Goal: Task Accomplishment & Management: Complete application form

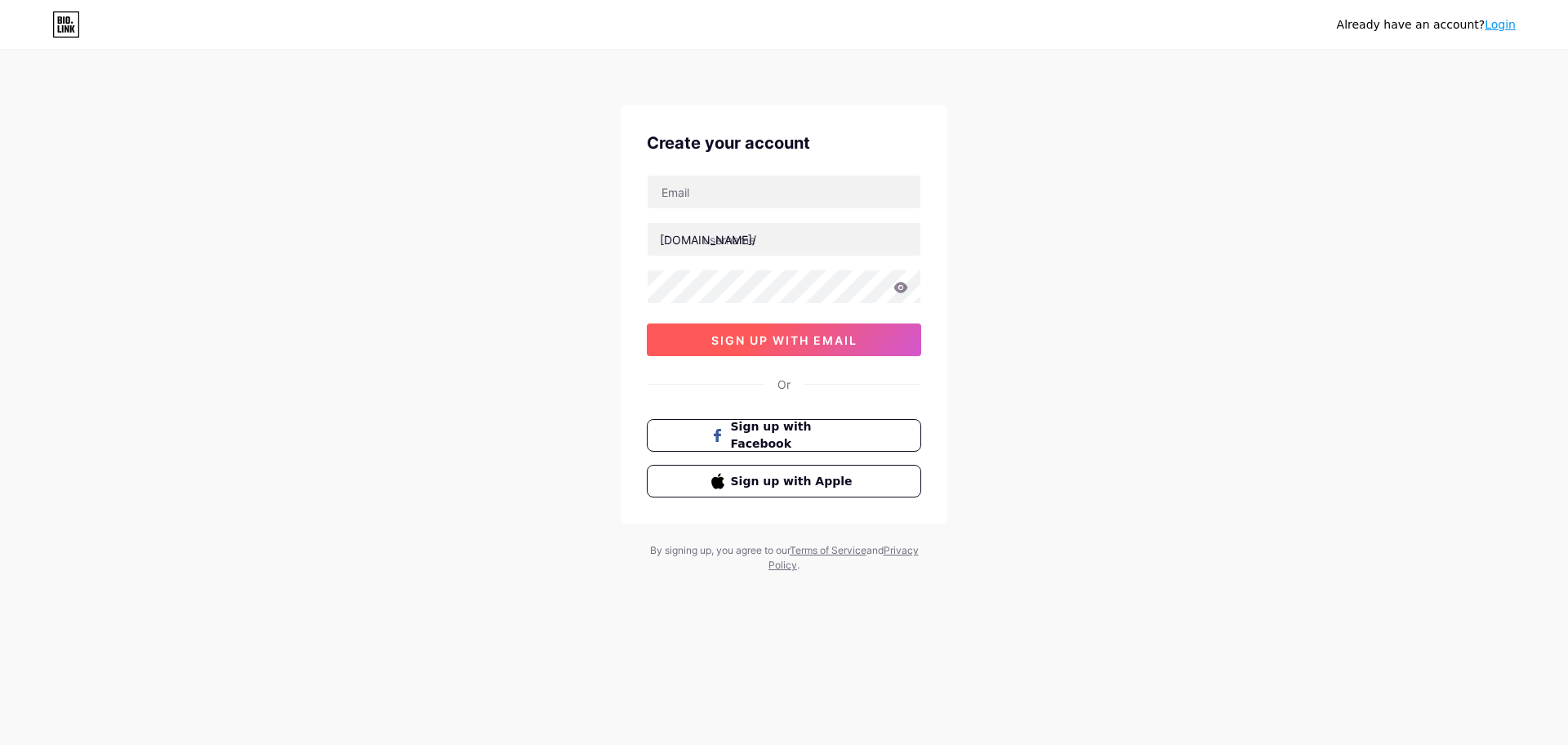
click at [865, 350] on button "sign up with email" at bounding box center [784, 340] width 274 height 33
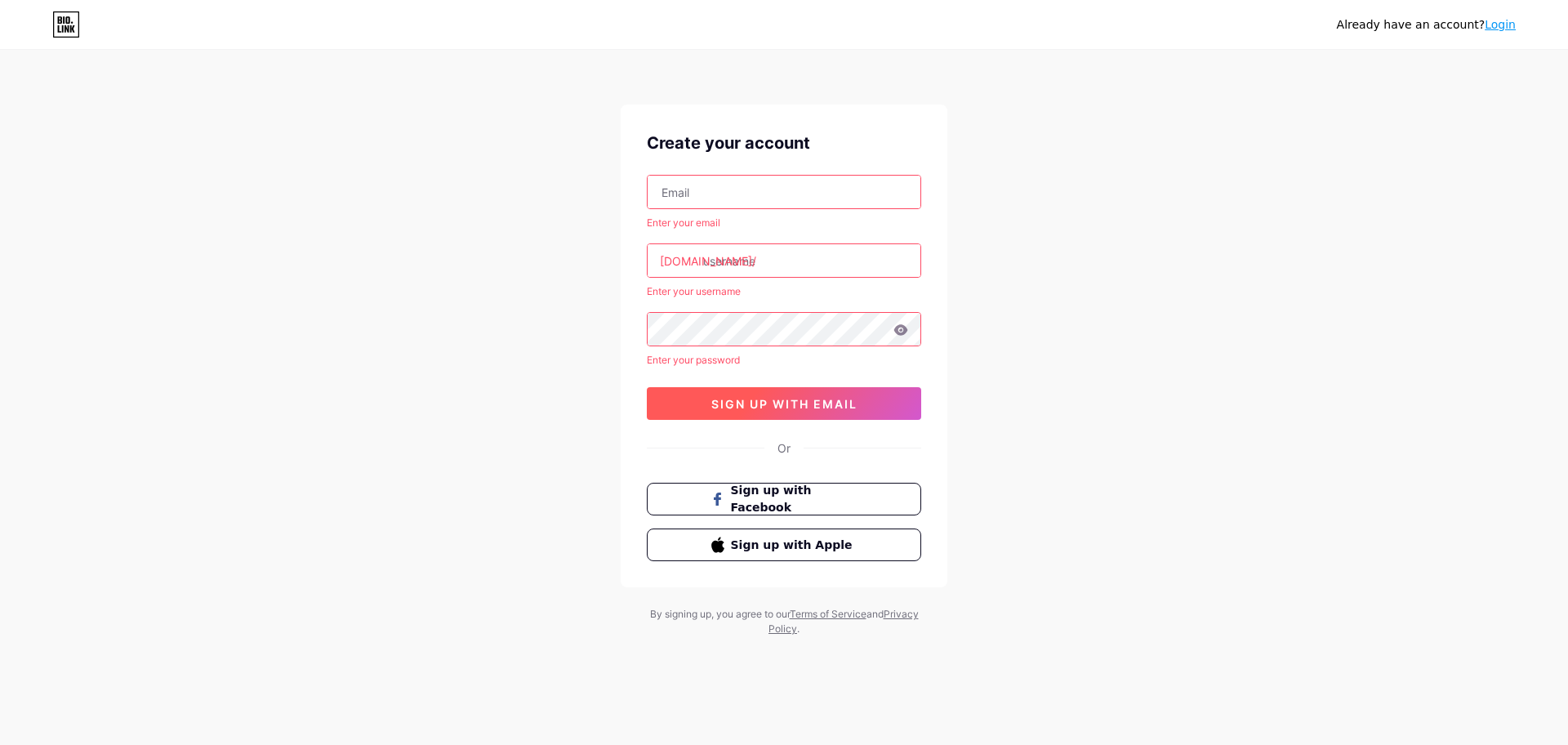
click at [804, 391] on button "sign up with email" at bounding box center [784, 404] width 274 height 33
click at [717, 196] on input "text" at bounding box center [784, 192] width 273 height 33
type input "[EMAIL_ADDRESS][DOMAIN_NAME]"
click at [719, 270] on input "text" at bounding box center [784, 260] width 273 height 33
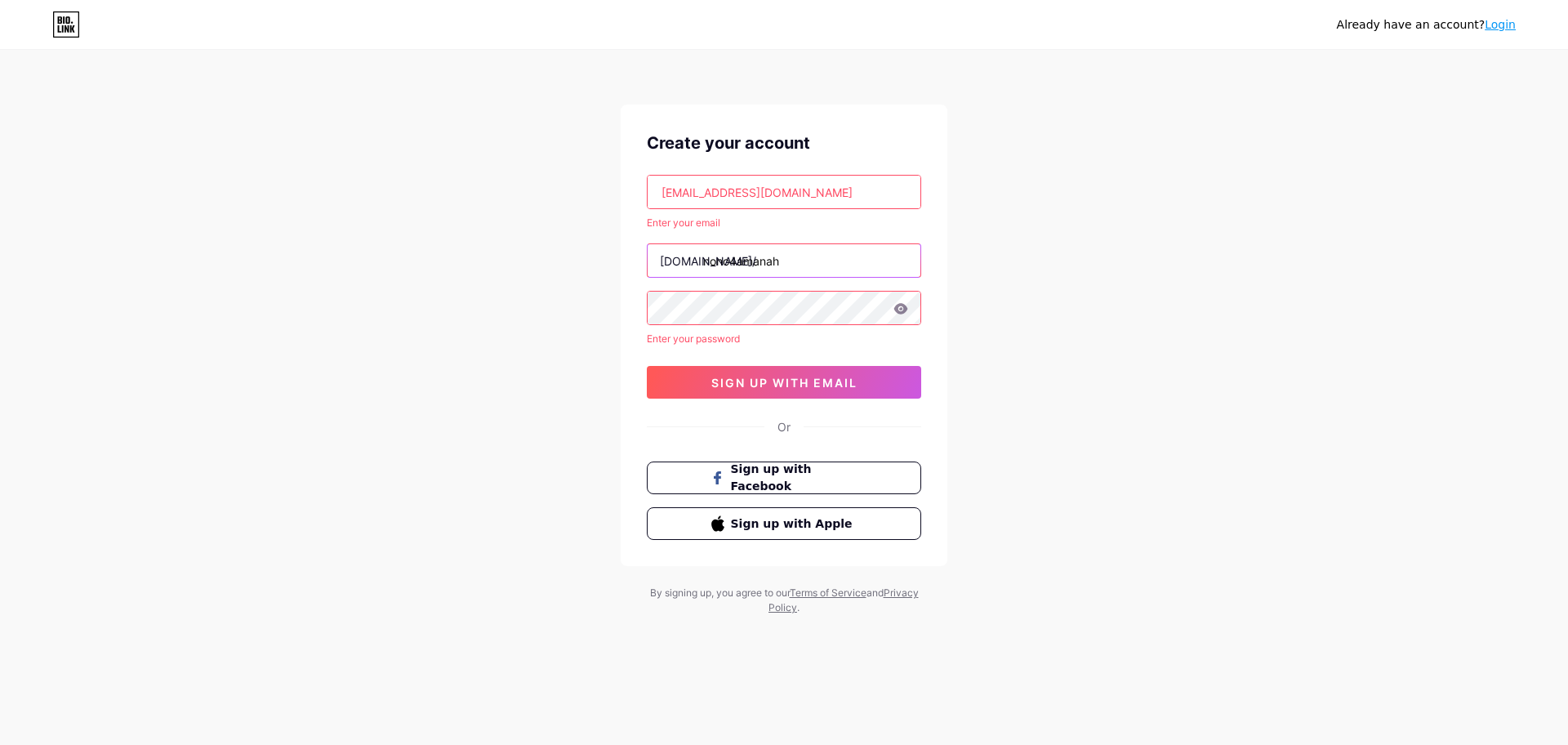
type input "nono4amanah"
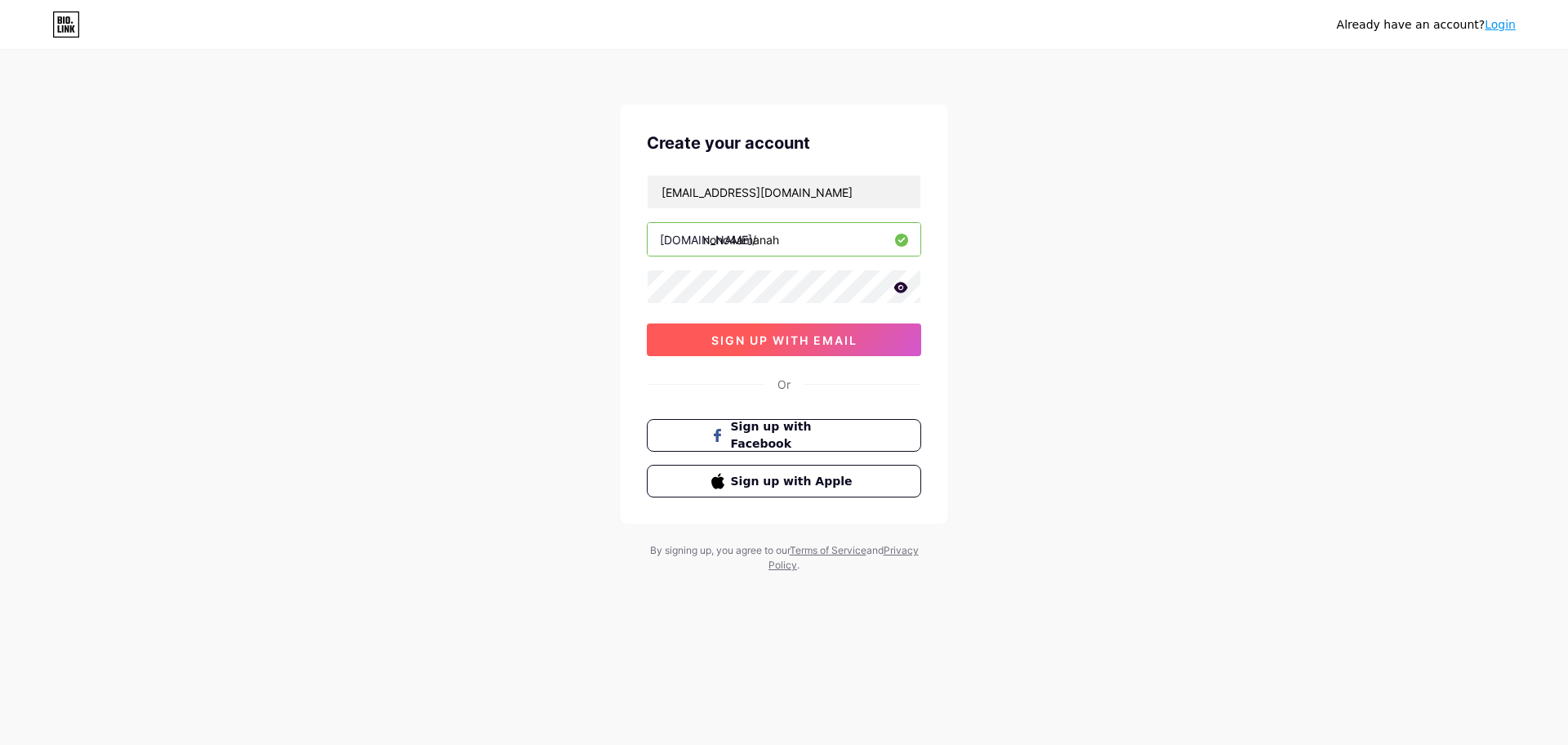
click at [654, 349] on button "sign up with email" at bounding box center [784, 340] width 274 height 33
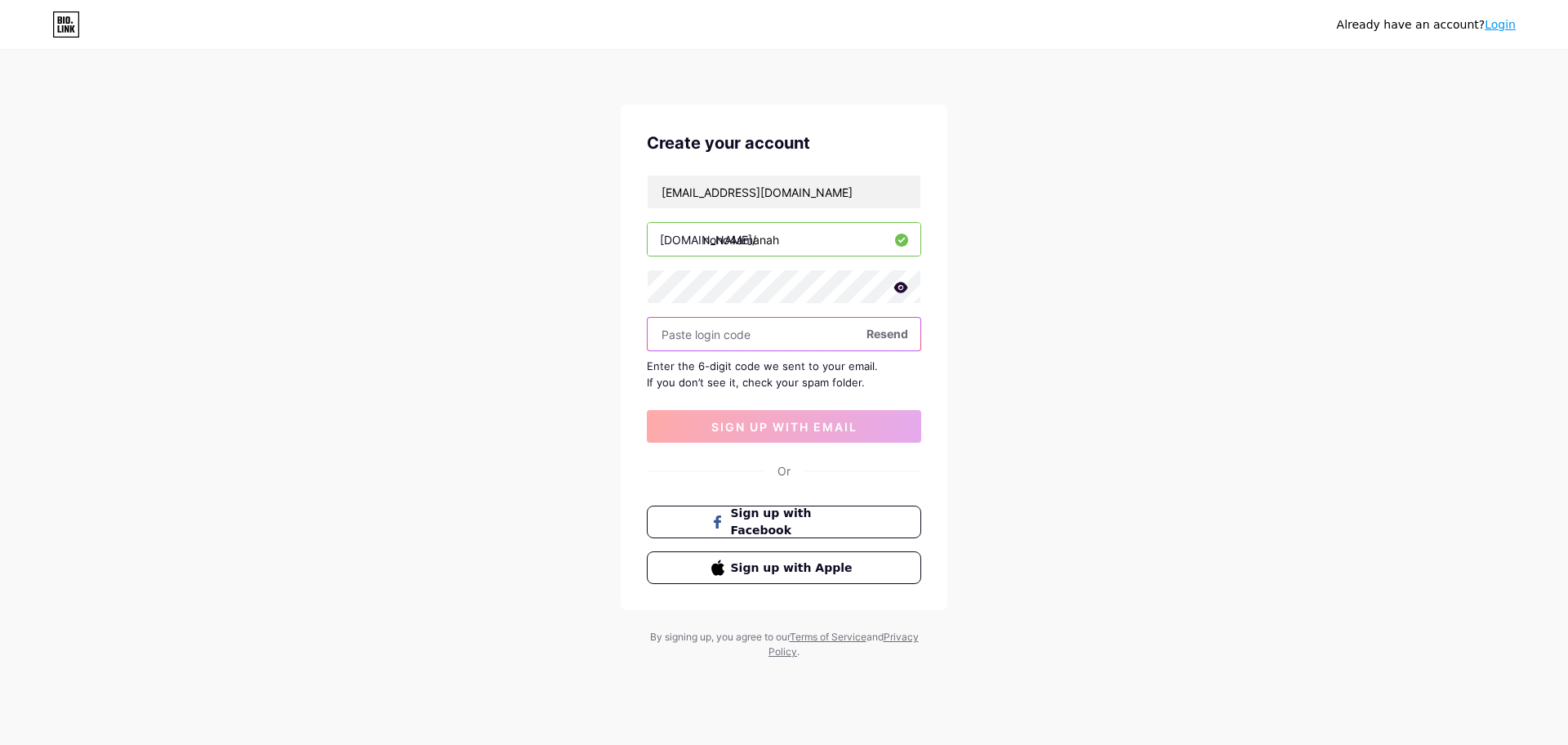
paste input "380749"
type input "380749"
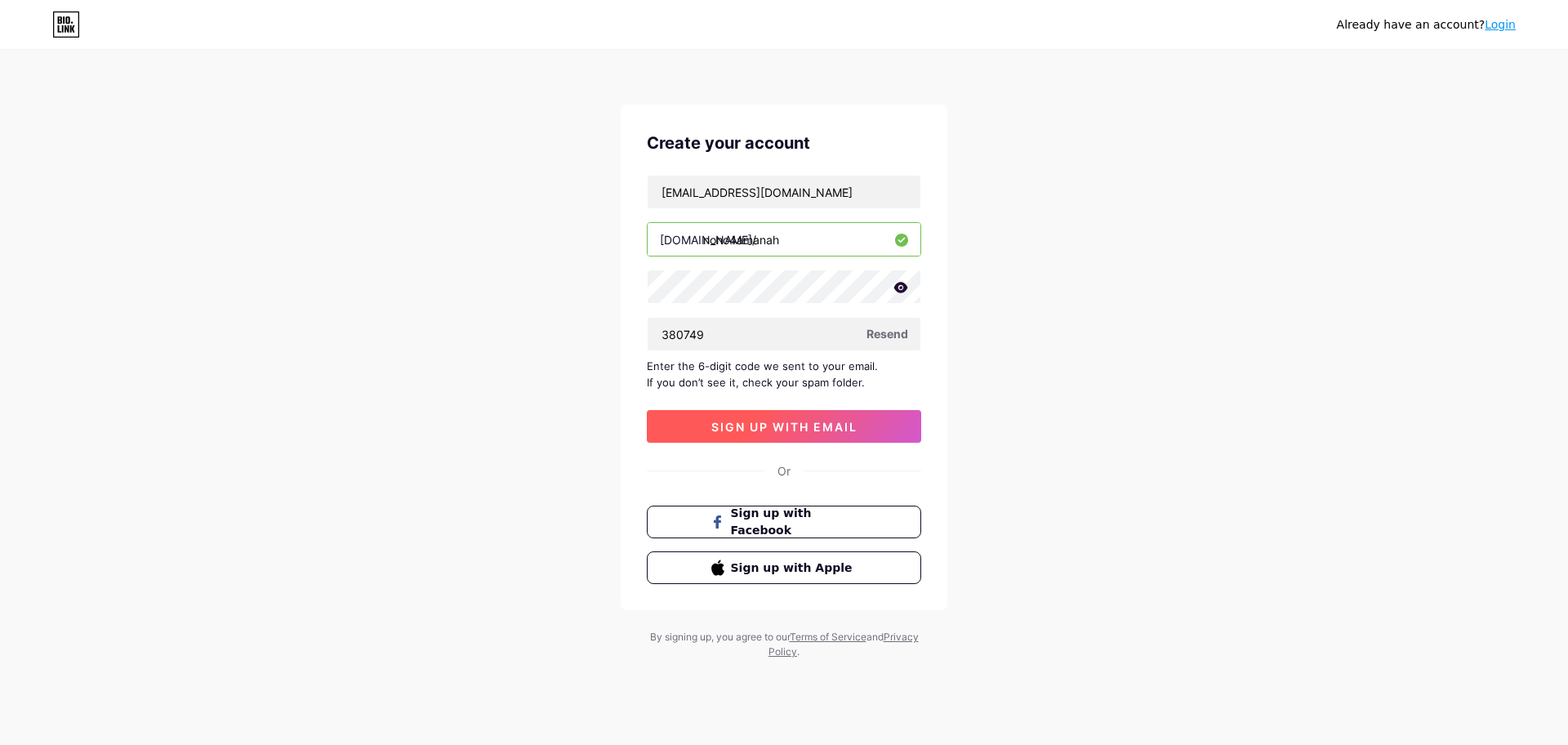
click at [838, 414] on button "sign up with email" at bounding box center [784, 427] width 274 height 33
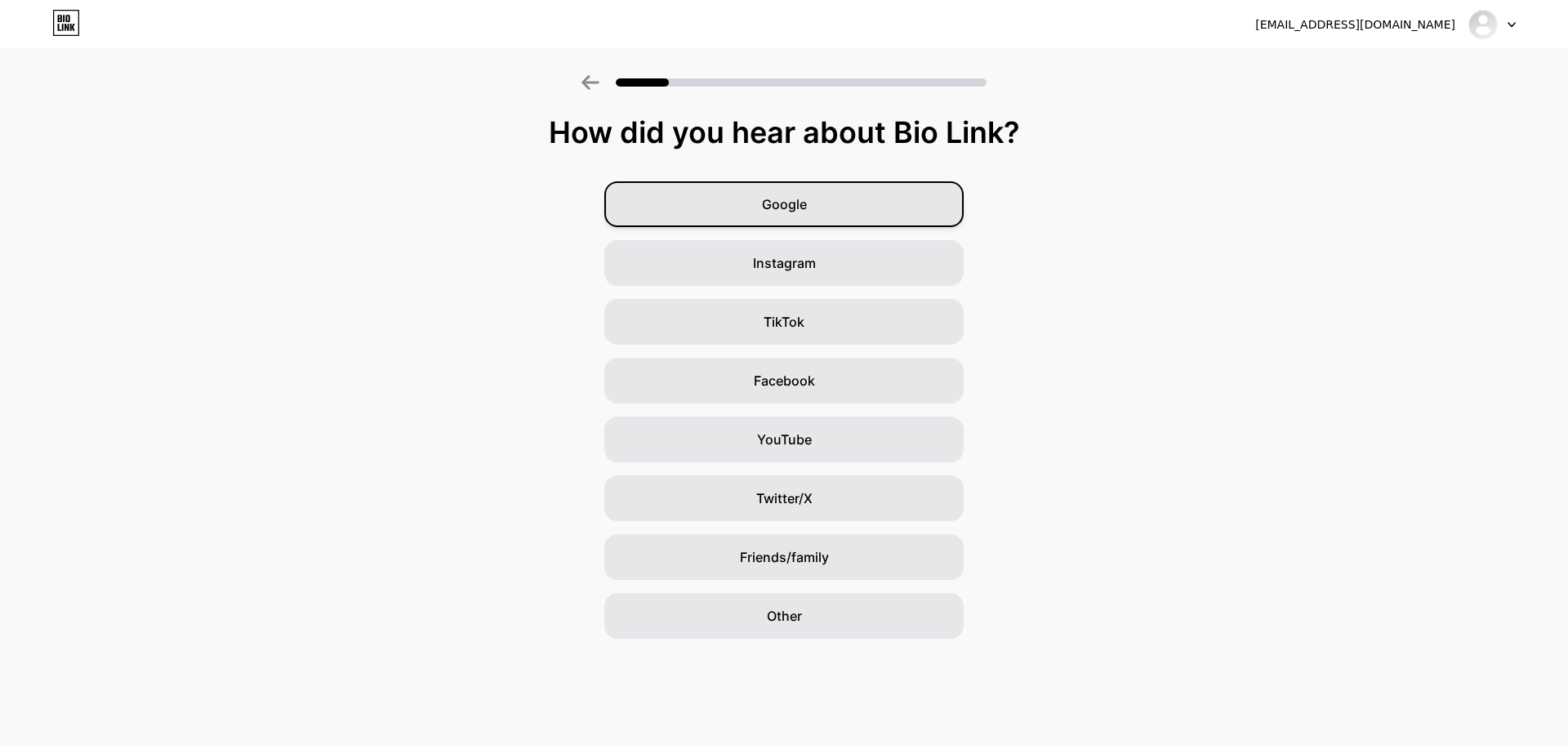
click at [805, 209] on span "Google" at bounding box center [784, 204] width 45 height 19
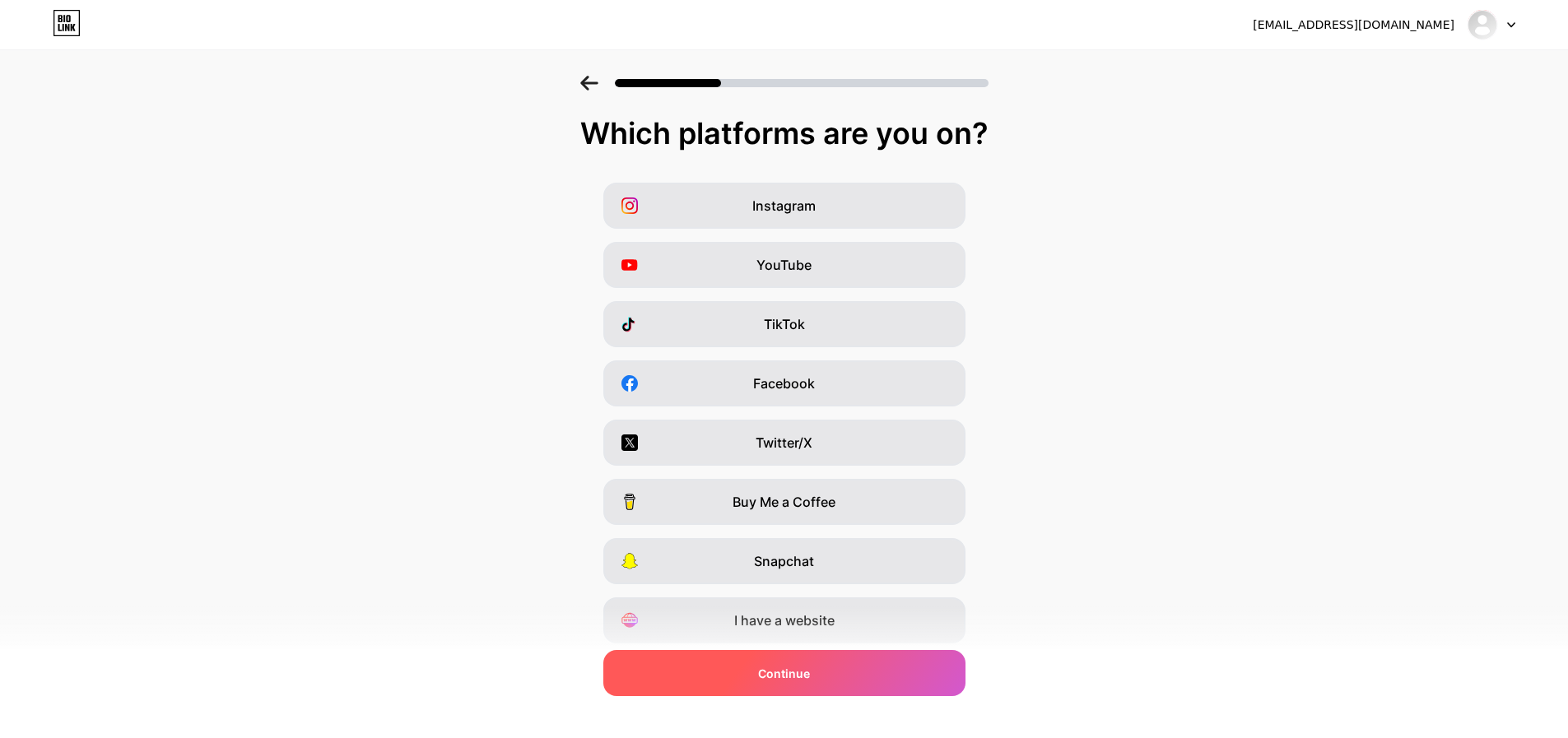
click at [816, 651] on div "Continue" at bounding box center [784, 673] width 362 height 46
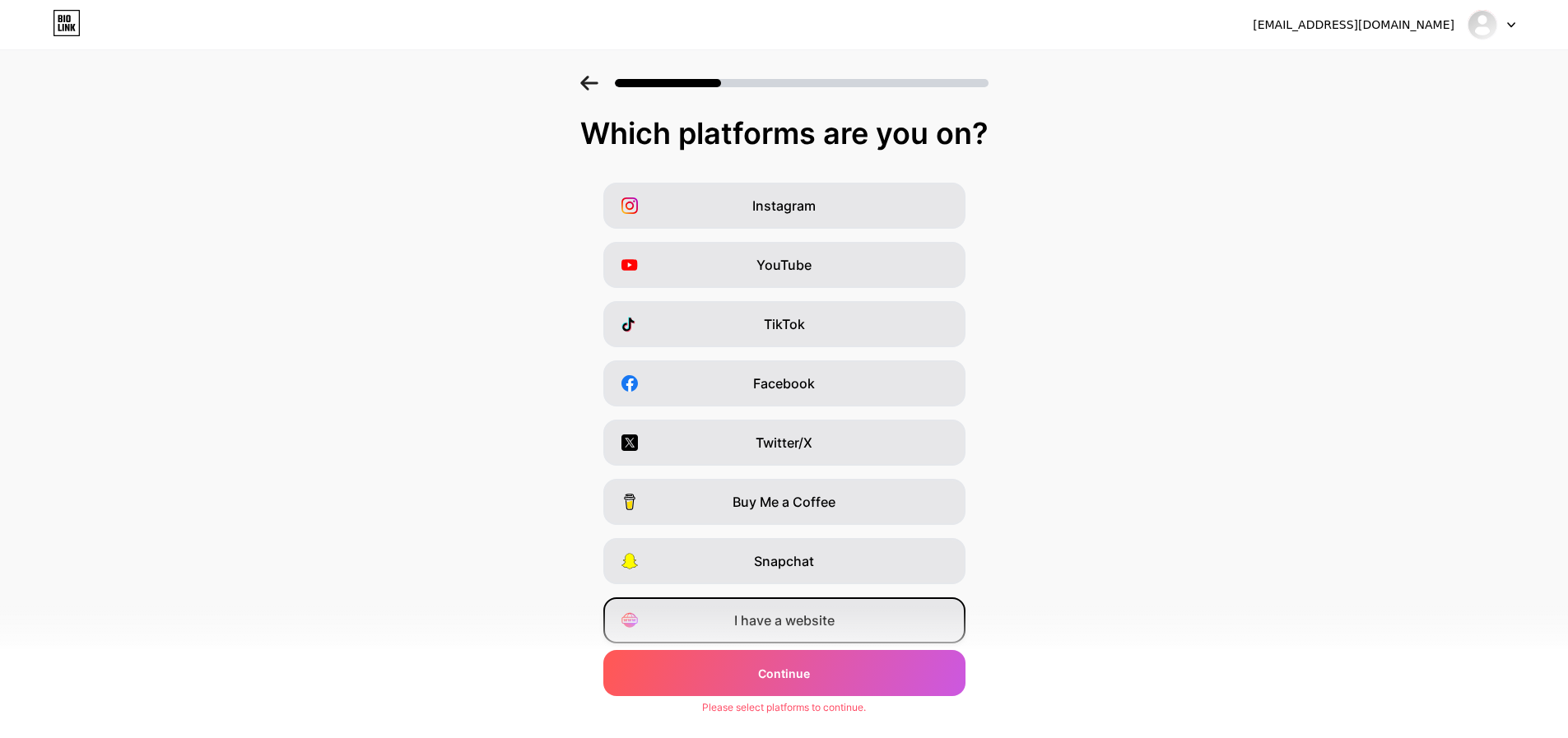
click at [818, 627] on span "I have a website" at bounding box center [784, 620] width 100 height 20
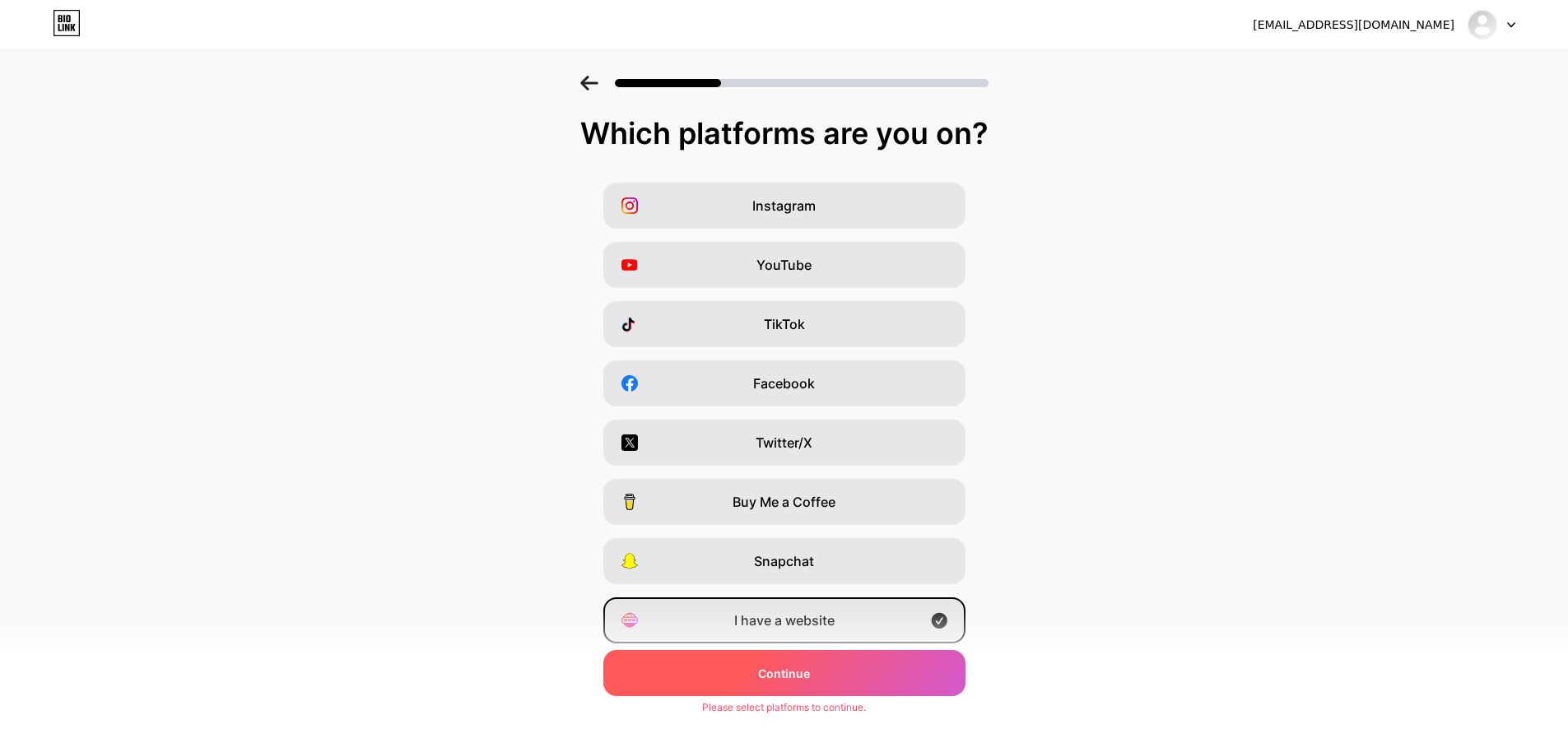
click at [805, 673] on span "Continue" at bounding box center [784, 673] width 52 height 17
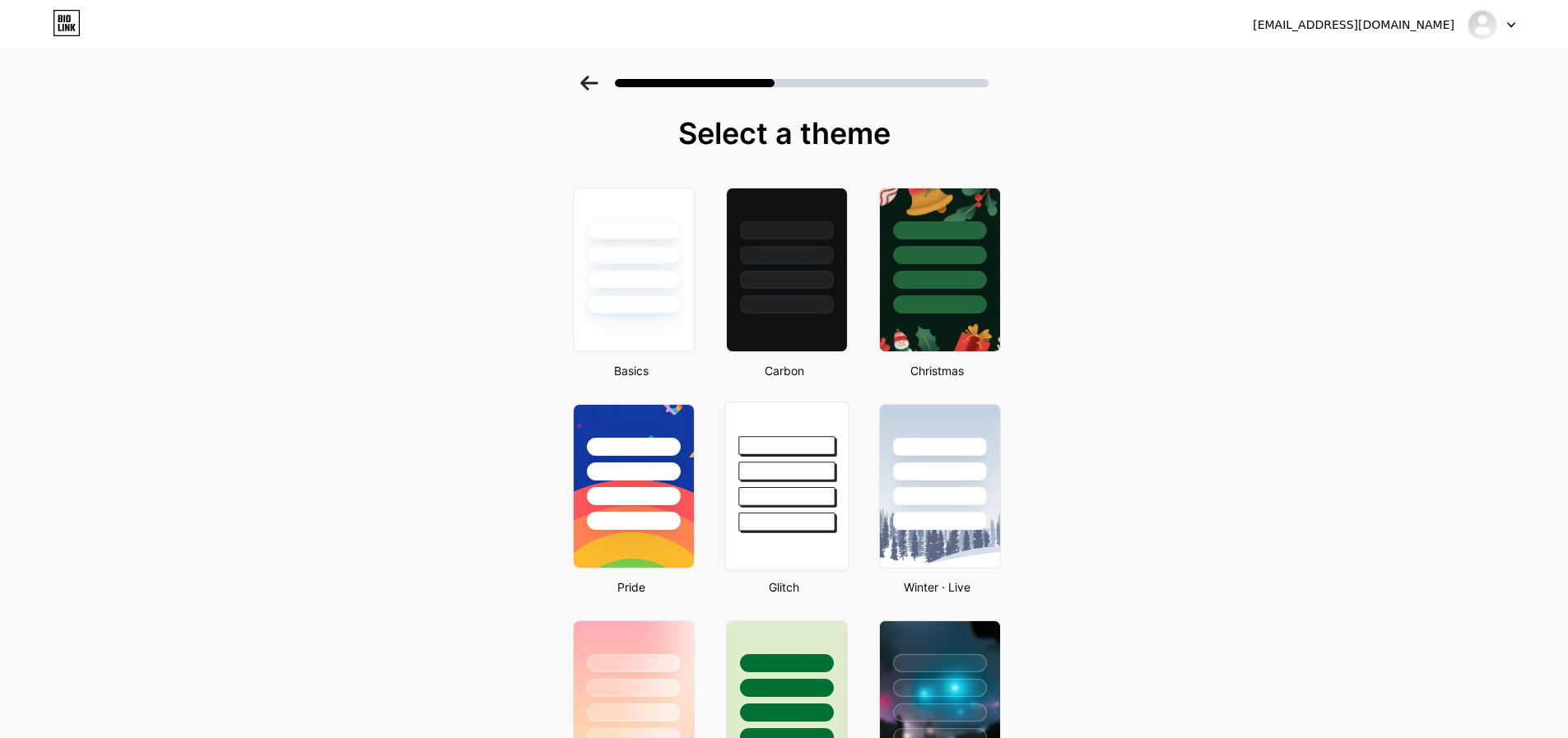
scroll to position [164, 0]
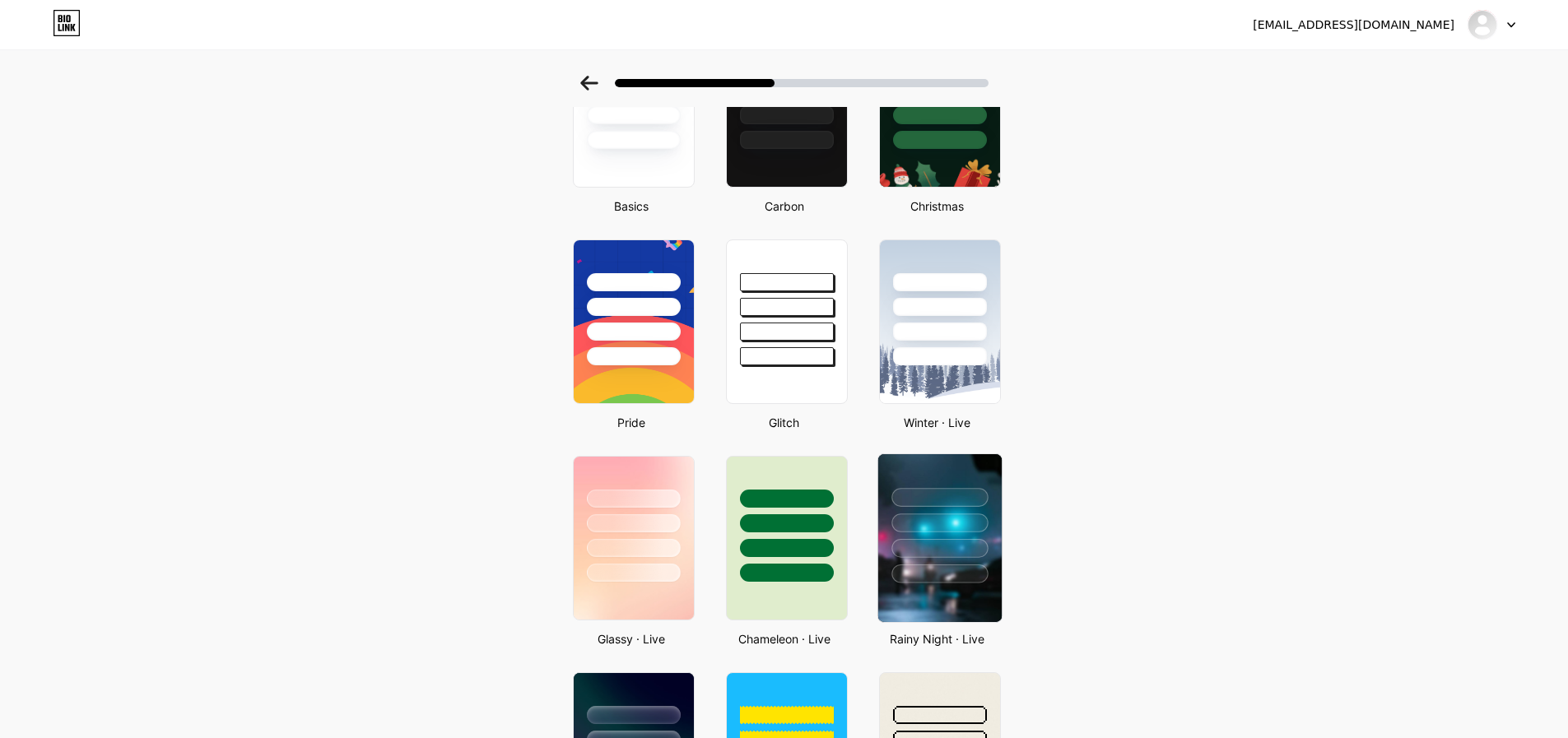
click at [916, 491] on div at bounding box center [939, 497] width 96 height 19
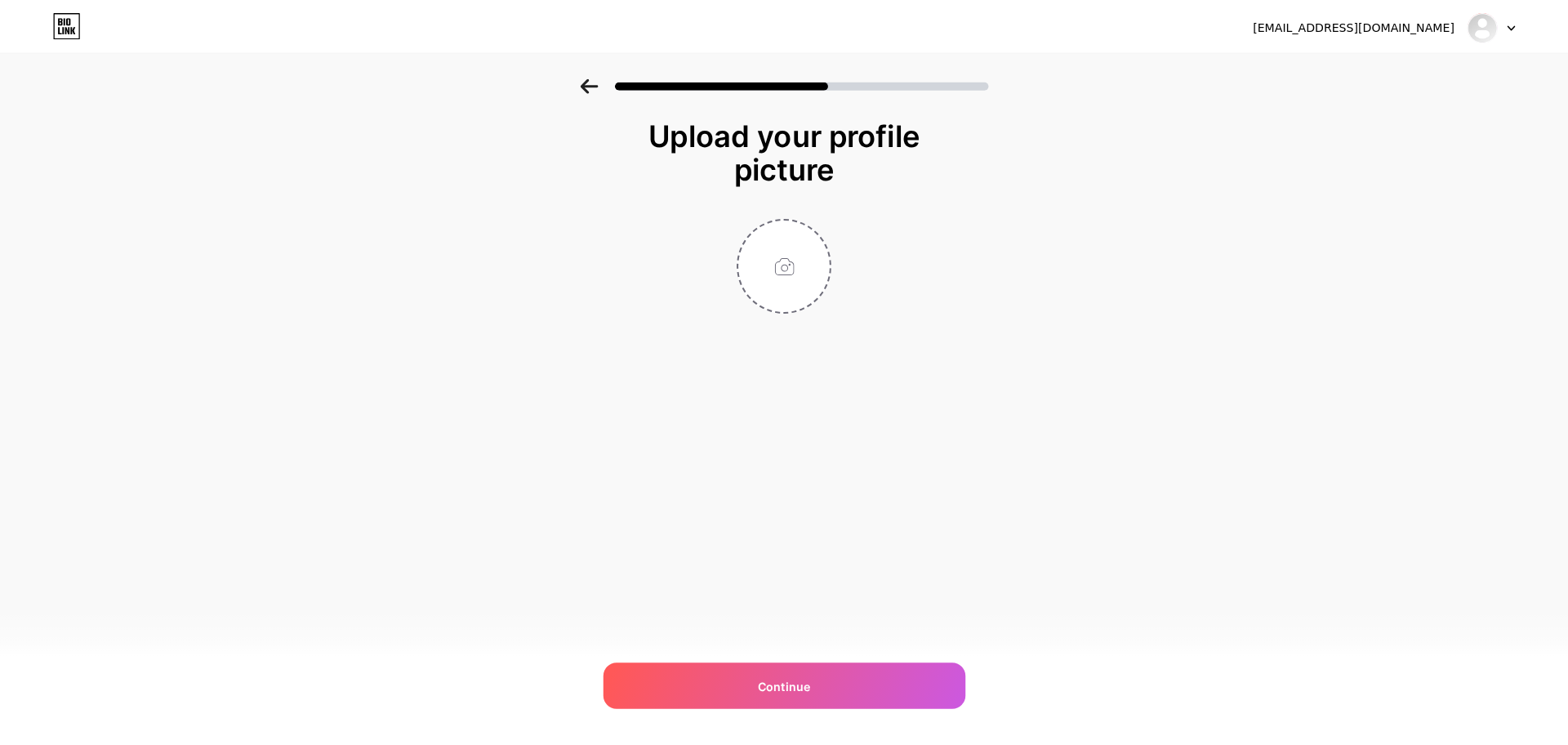
scroll to position [0, 0]
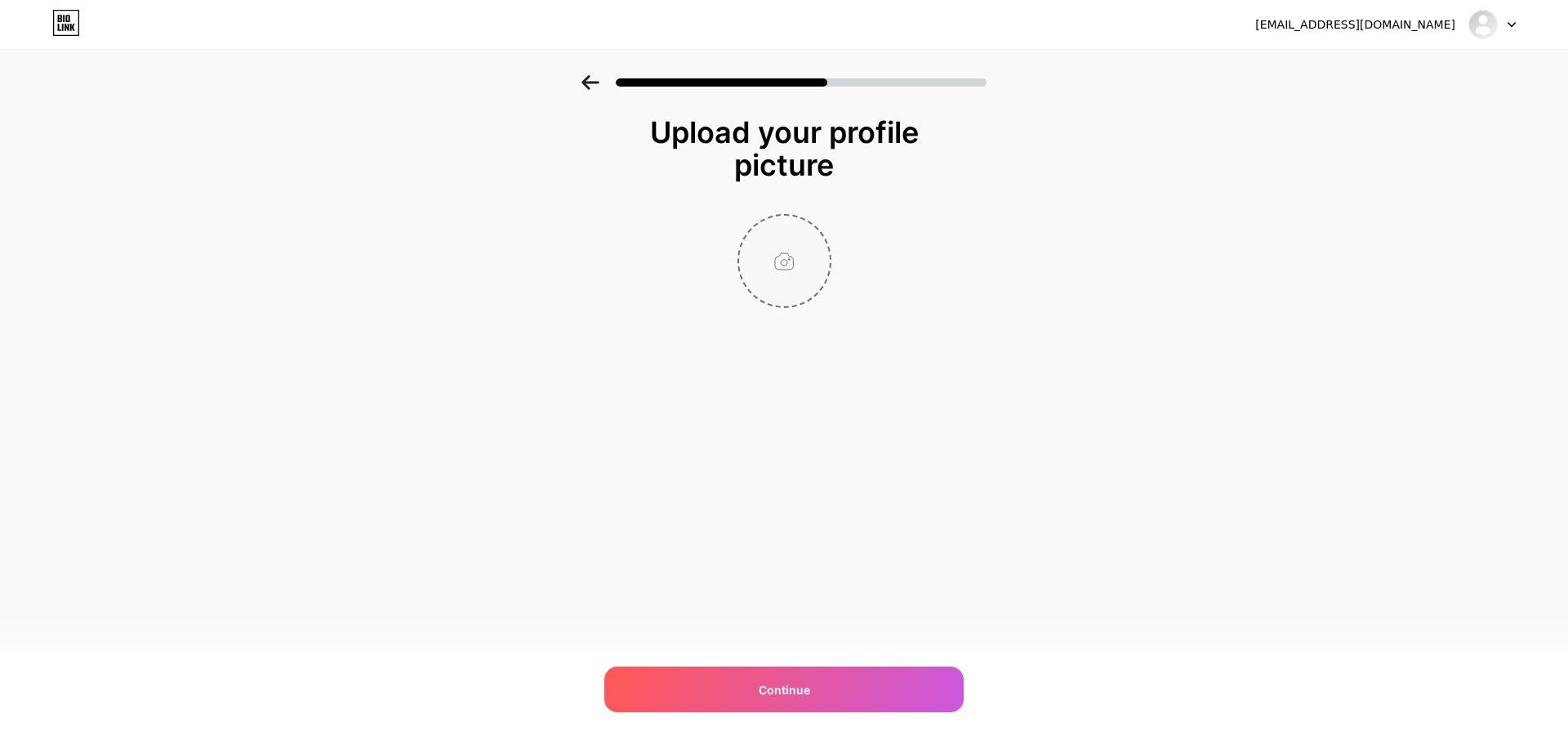
click at [800, 275] on input "file" at bounding box center [784, 260] width 90 height 90
type input "C:\fakepath\avatars-nxE6UhlxG4JQzbKo-2DcBaA-t240x240.jpg"
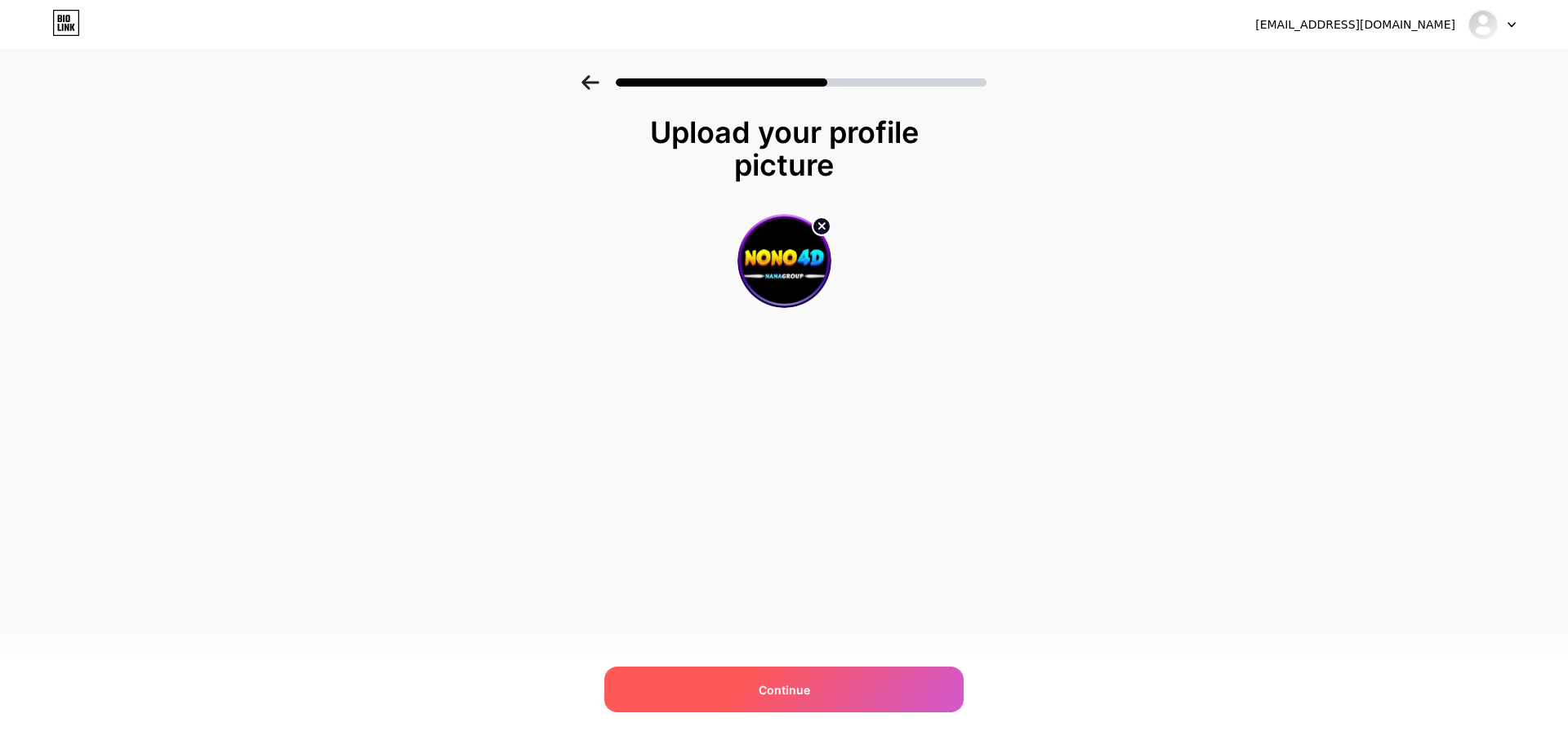
click at [801, 691] on span "Continue" at bounding box center [784, 690] width 52 height 17
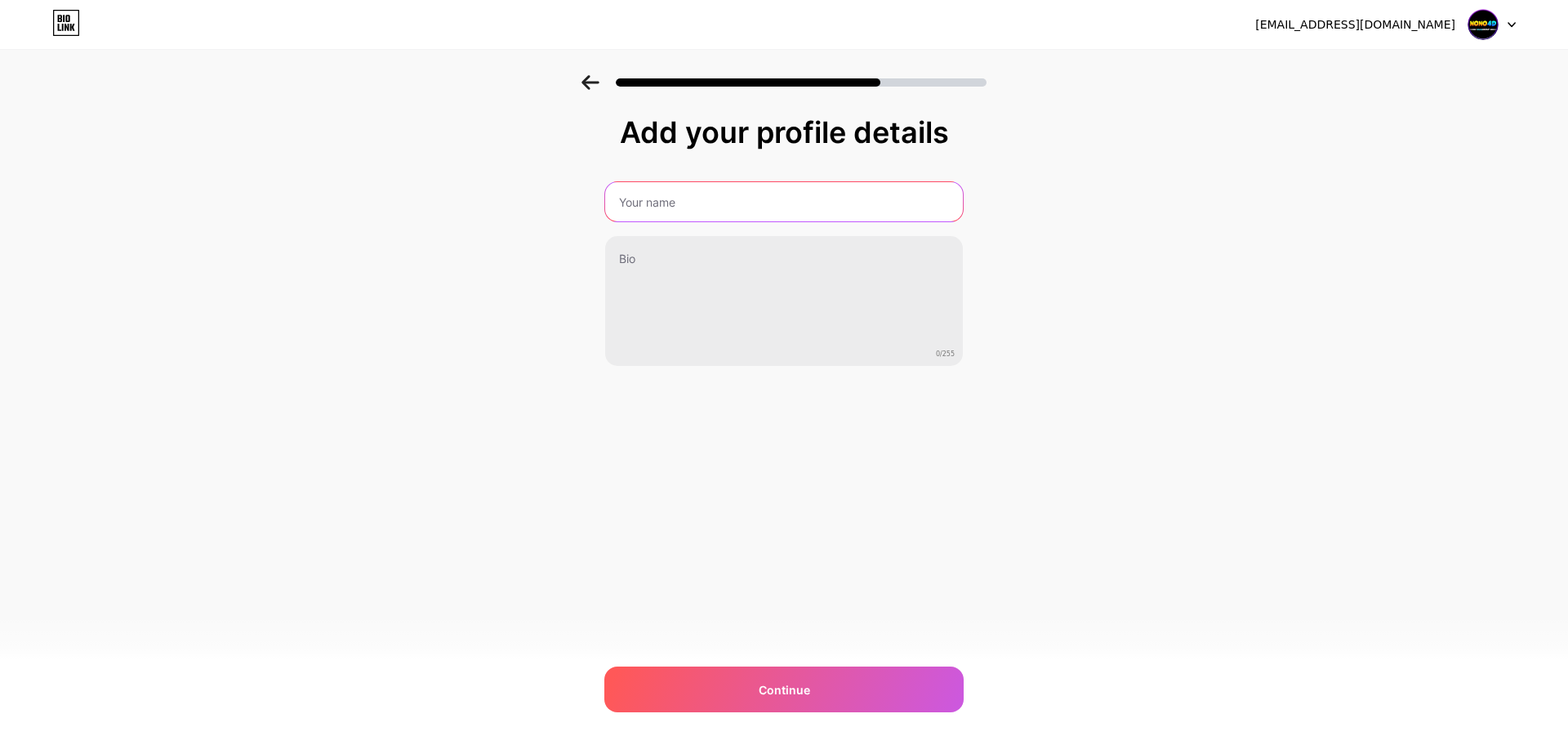
click at [653, 210] on input "text" at bounding box center [784, 202] width 358 height 39
type input "nono4d"
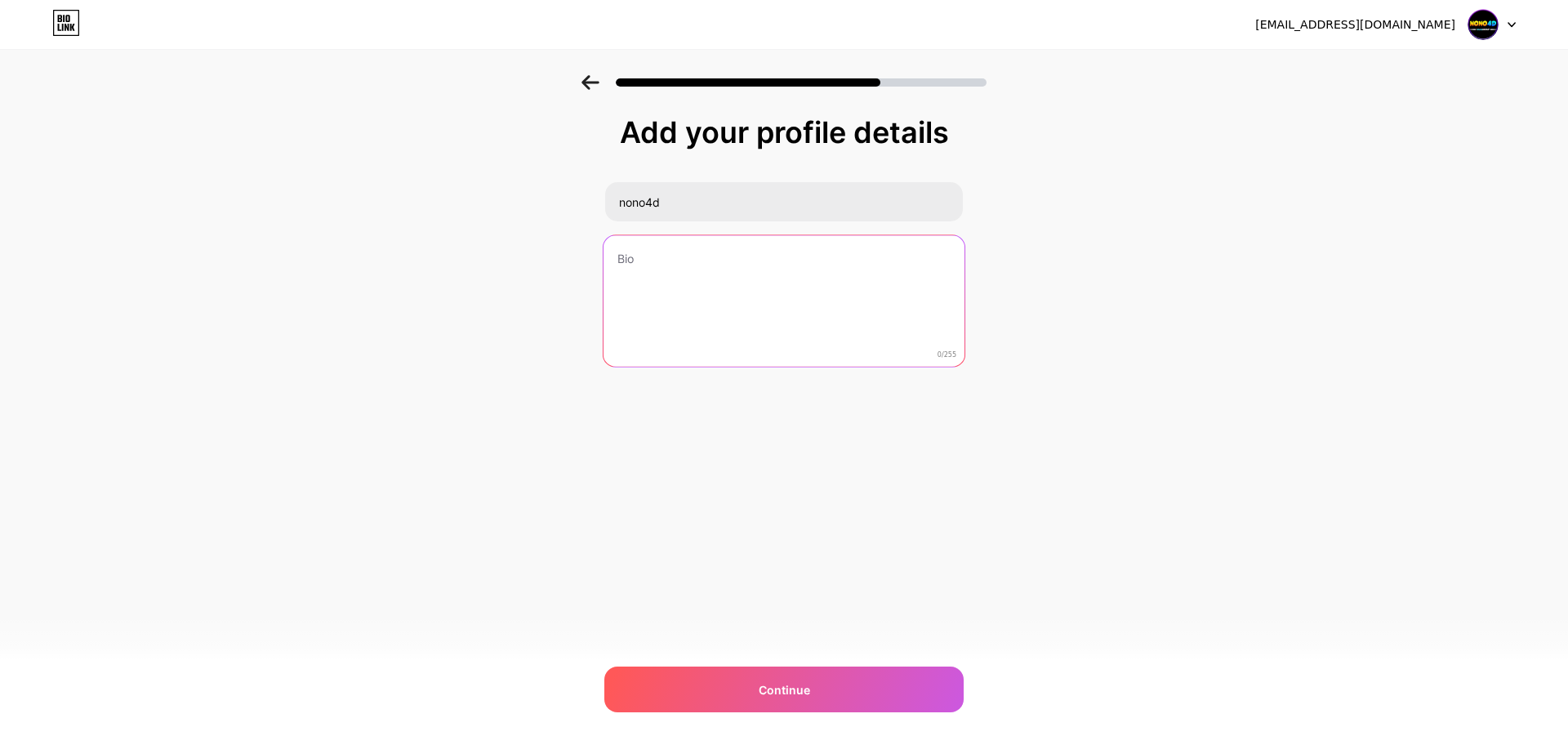
click at [739, 283] on textarea at bounding box center [784, 302] width 361 height 133
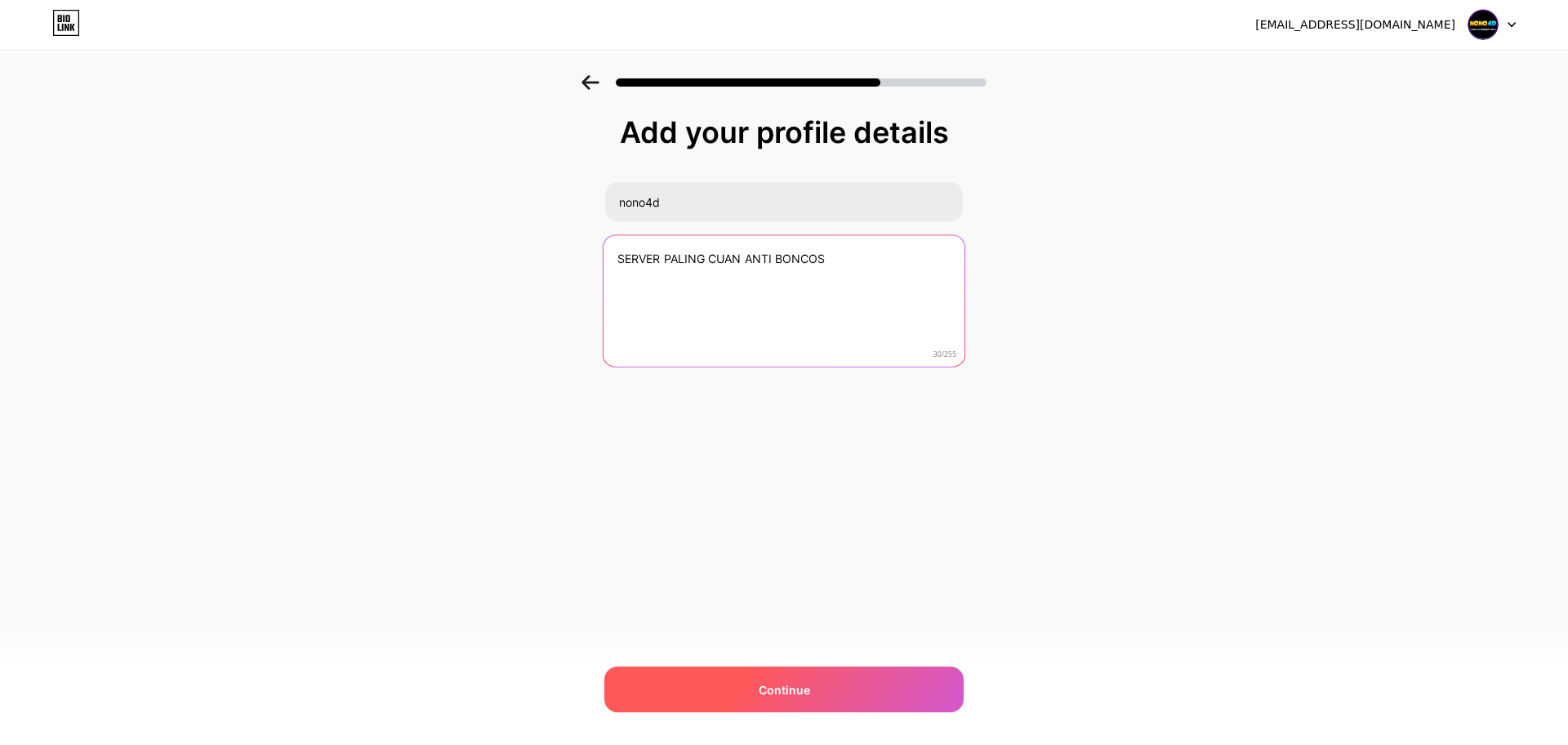
type textarea "SERVER PALING CUAN ANTI BONCOS"
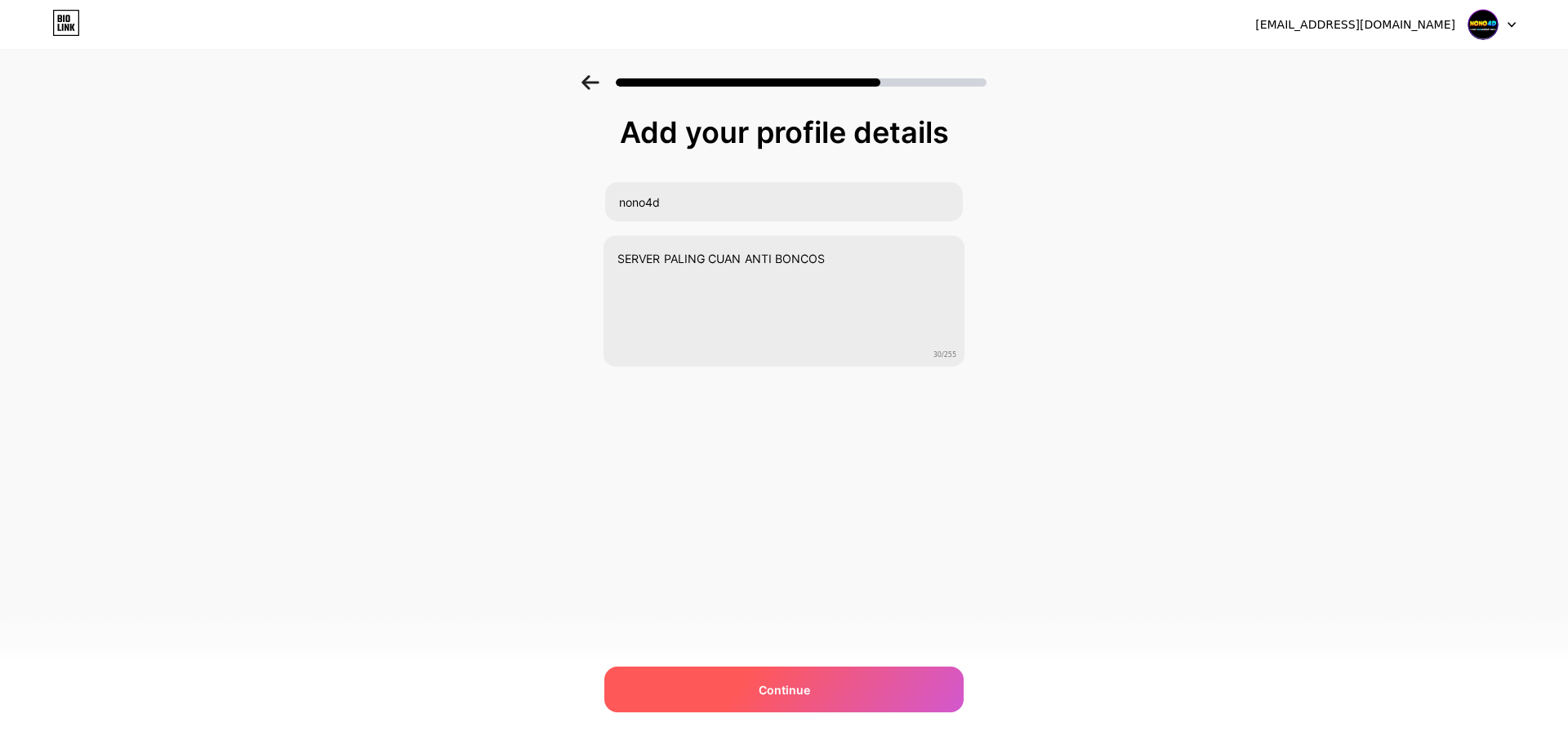
click at [785, 678] on div "Continue" at bounding box center [784, 689] width 360 height 46
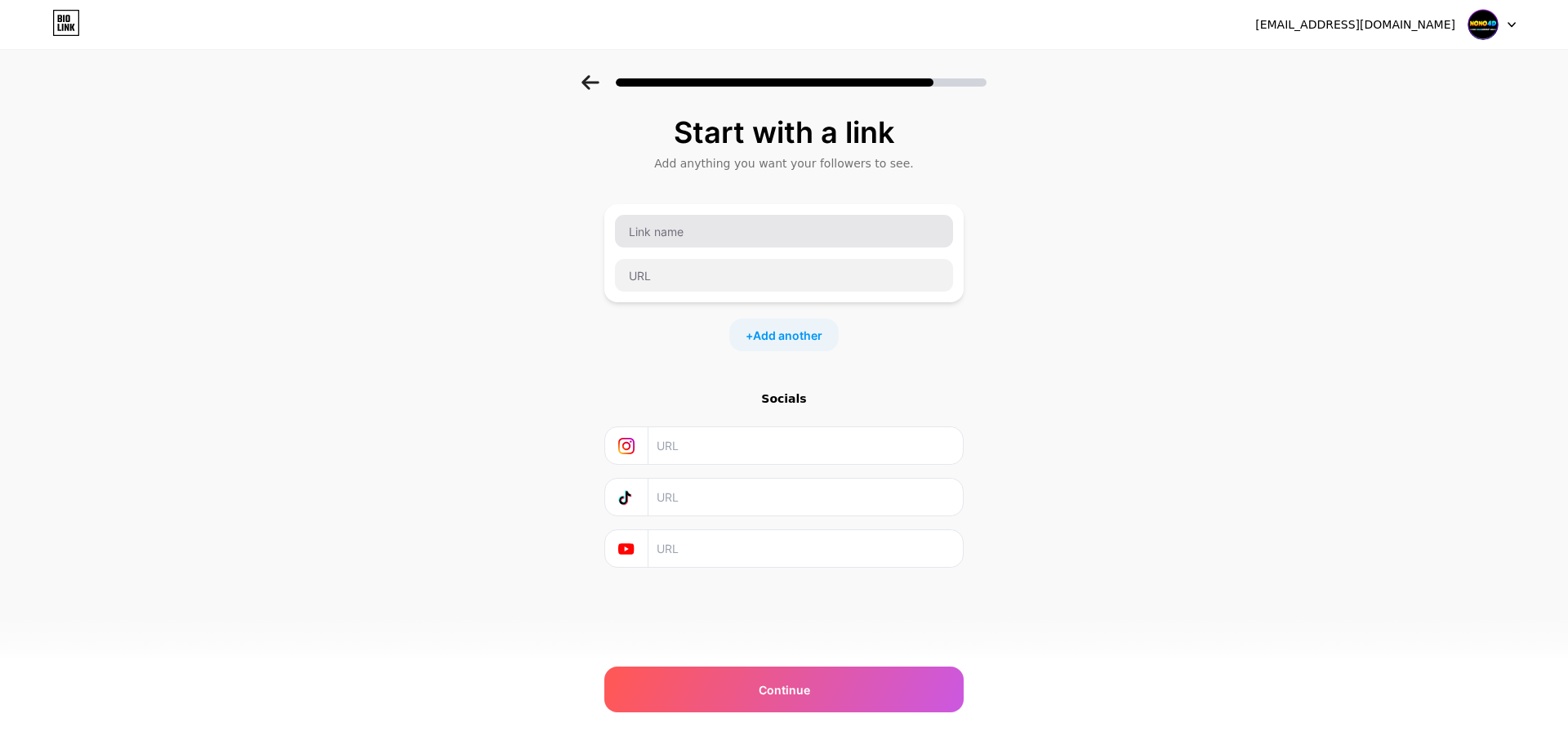
click at [650, 247] on div at bounding box center [784, 231] width 339 height 35
click at [648, 243] on input "text" at bounding box center [784, 231] width 338 height 33
type input "LINK [PERSON_NAME] TERPERCAYA"
paste input "[URL][DOMAIN_NAME]"
type input "[URL][DOMAIN_NAME]"
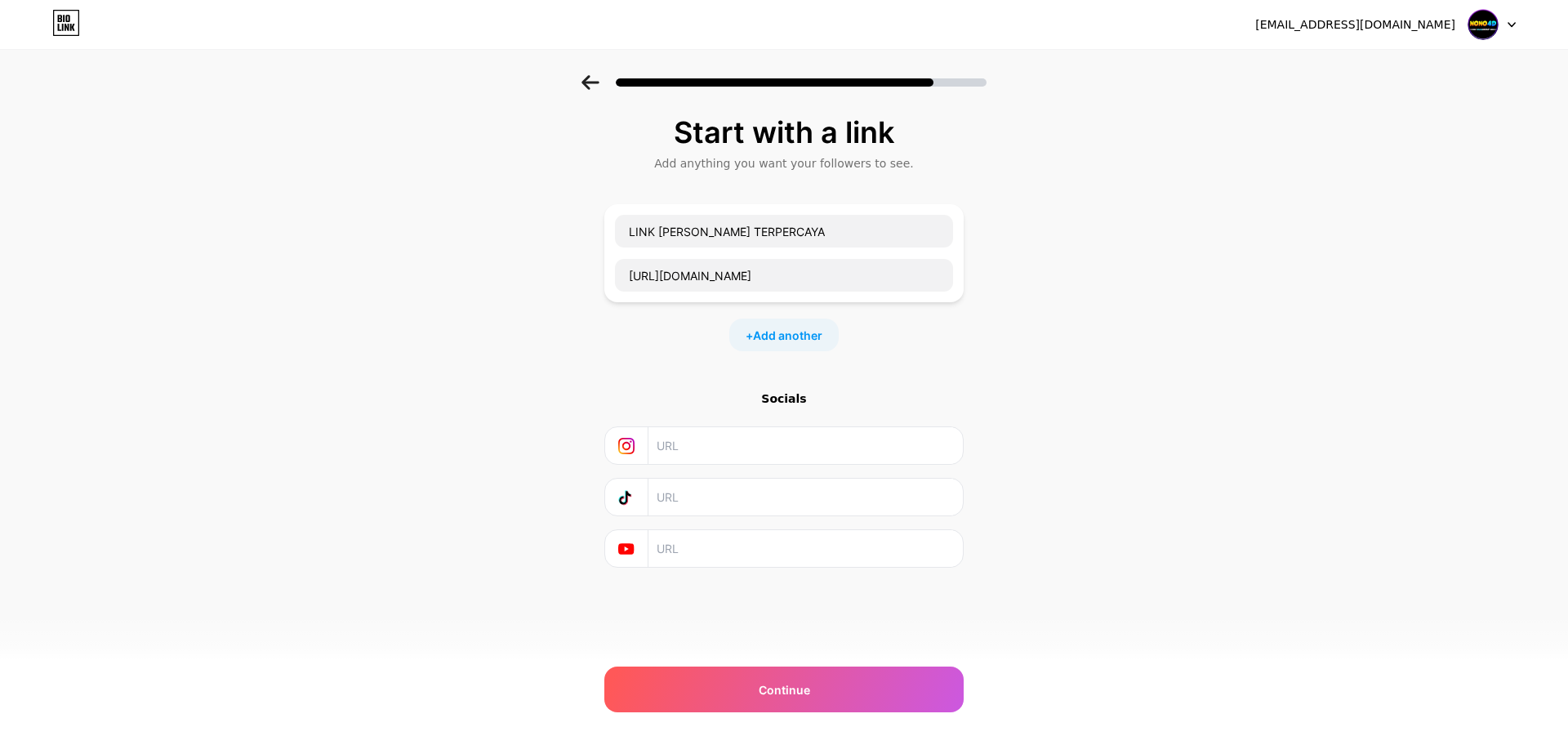
click at [874, 383] on div "Start with a link Add anything you want your followers to see. LINK [PERSON_NAM…" at bounding box center [784, 341] width 360 height 452
click at [812, 346] on div "+ Add another" at bounding box center [784, 334] width 110 height 33
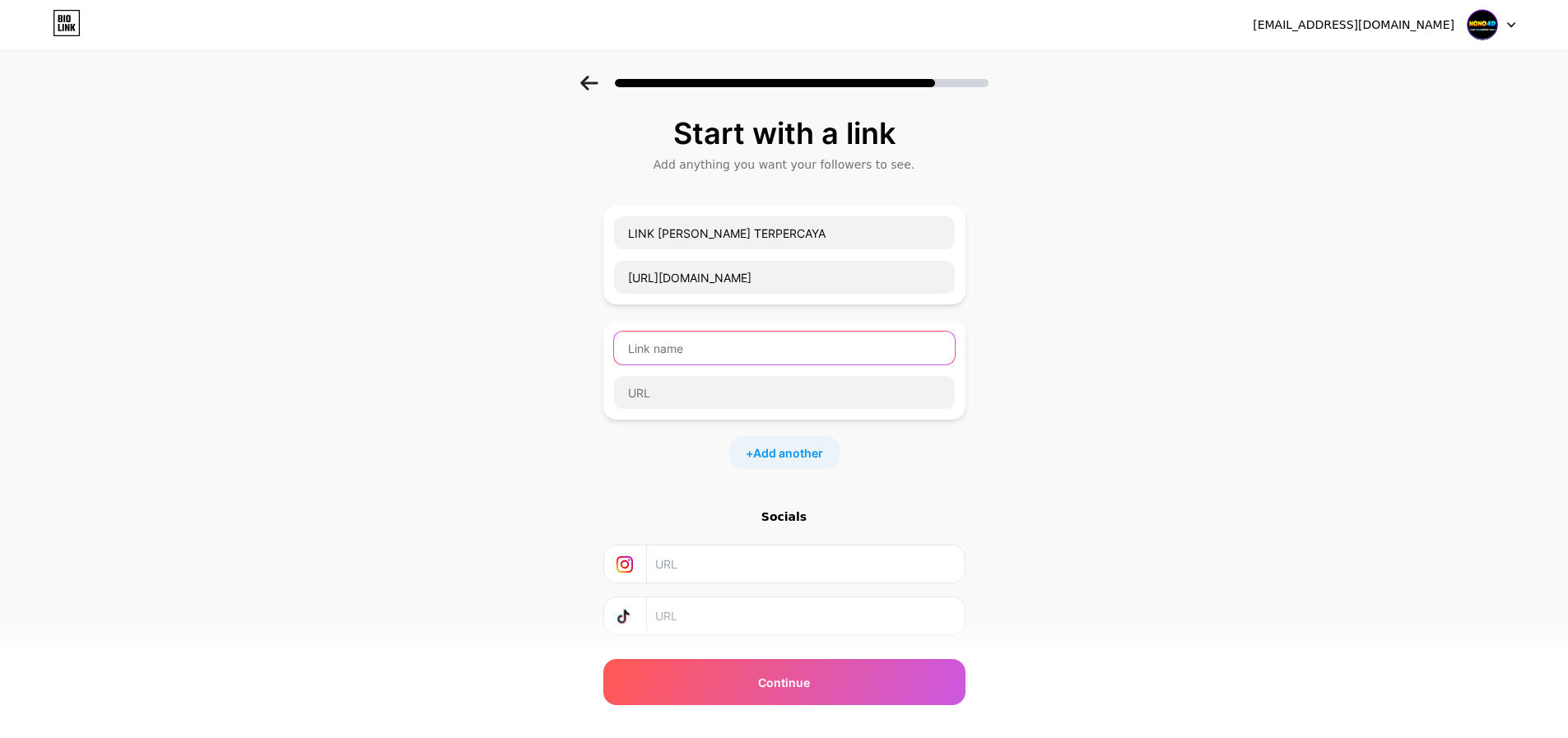
click at [806, 353] on input "text" at bounding box center [784, 348] width 340 height 33
type input "l"
type input "LINK ALTERNATIF CUAN"
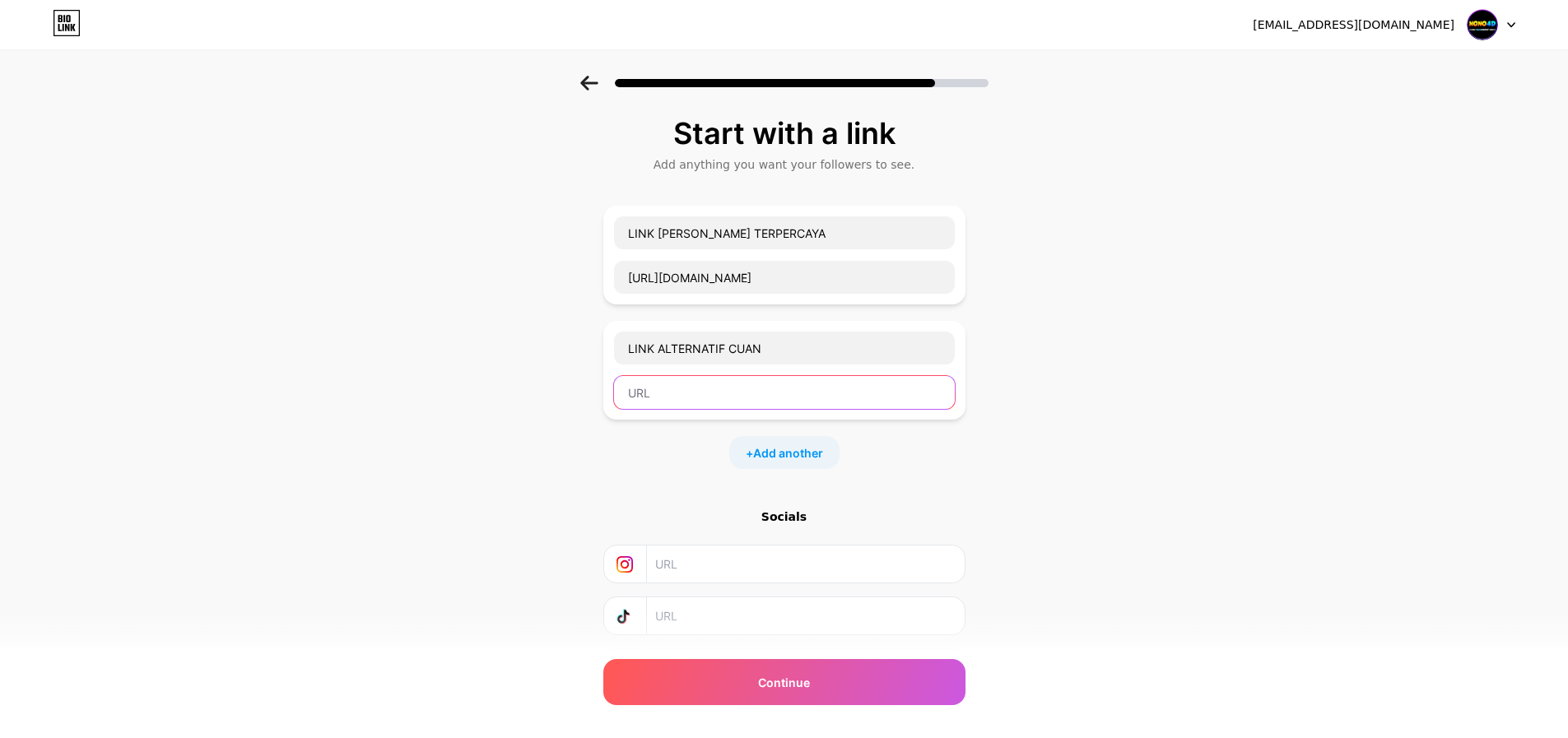
click at [704, 401] on input "text" at bounding box center [784, 392] width 340 height 33
paste input "[URL][DOMAIN_NAME]"
type input "[URL][DOMAIN_NAME]"
click at [815, 465] on div "+ Add another" at bounding box center [784, 452] width 111 height 33
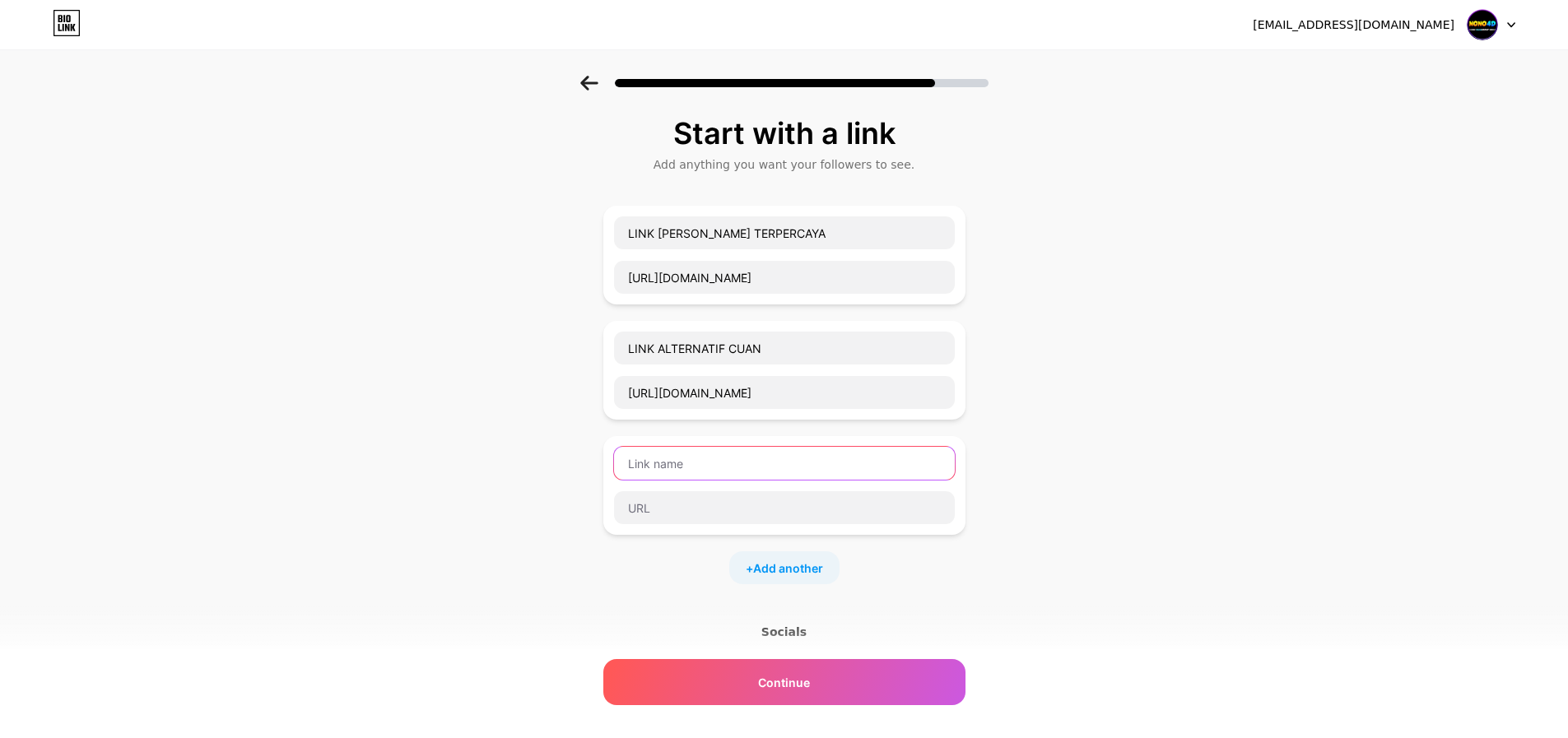
click at [761, 466] on input "text" at bounding box center [784, 463] width 340 height 33
type input "l"
type input "LINK ALTERNATIF JP"
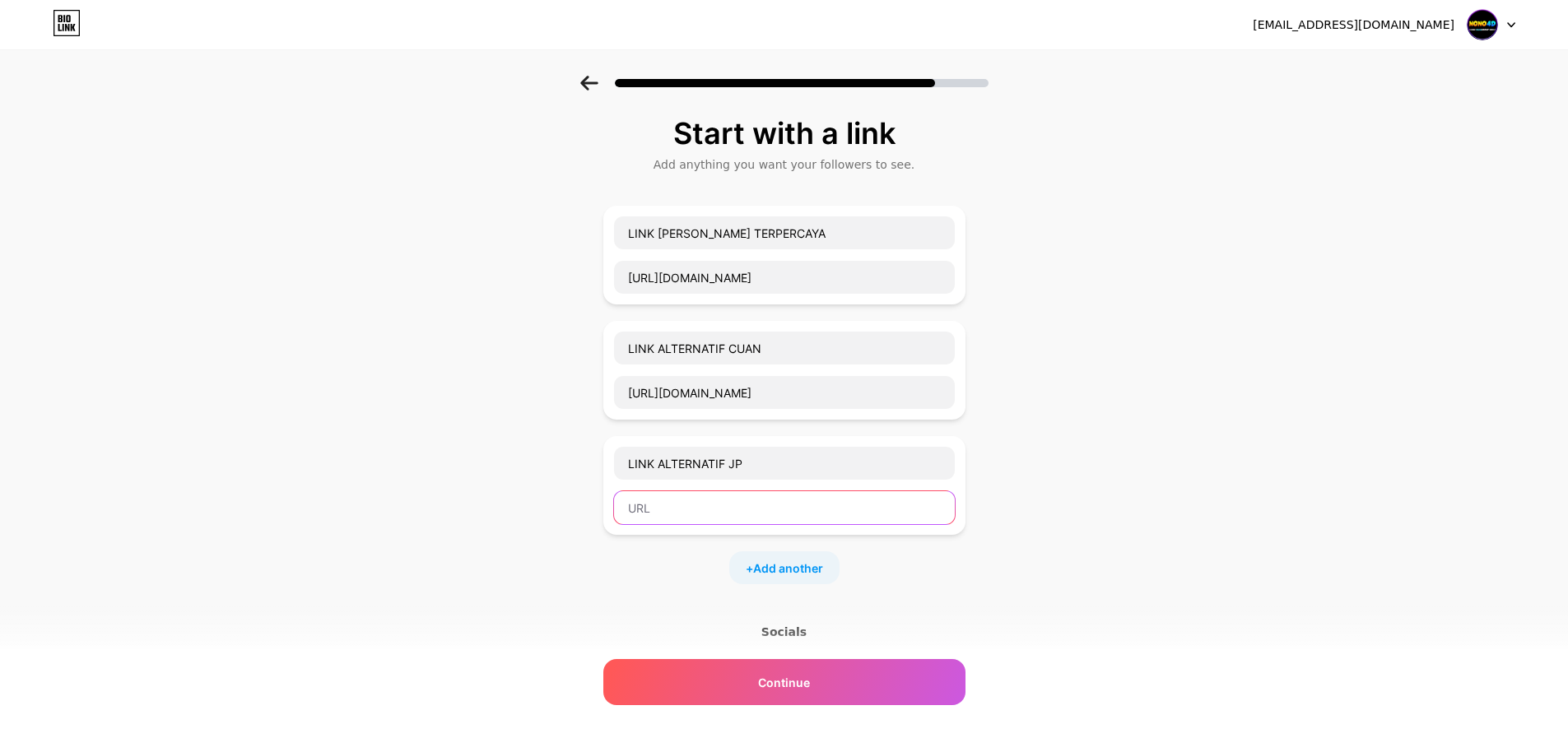
click at [710, 518] on input "text" at bounding box center [784, 507] width 340 height 33
paste input "[URL][DOMAIN_NAME]"
type input "[URL][DOMAIN_NAME]"
click at [949, 579] on div "+ Add another" at bounding box center [784, 567] width 362 height 33
click at [809, 579] on div "+ Add another" at bounding box center [784, 567] width 111 height 33
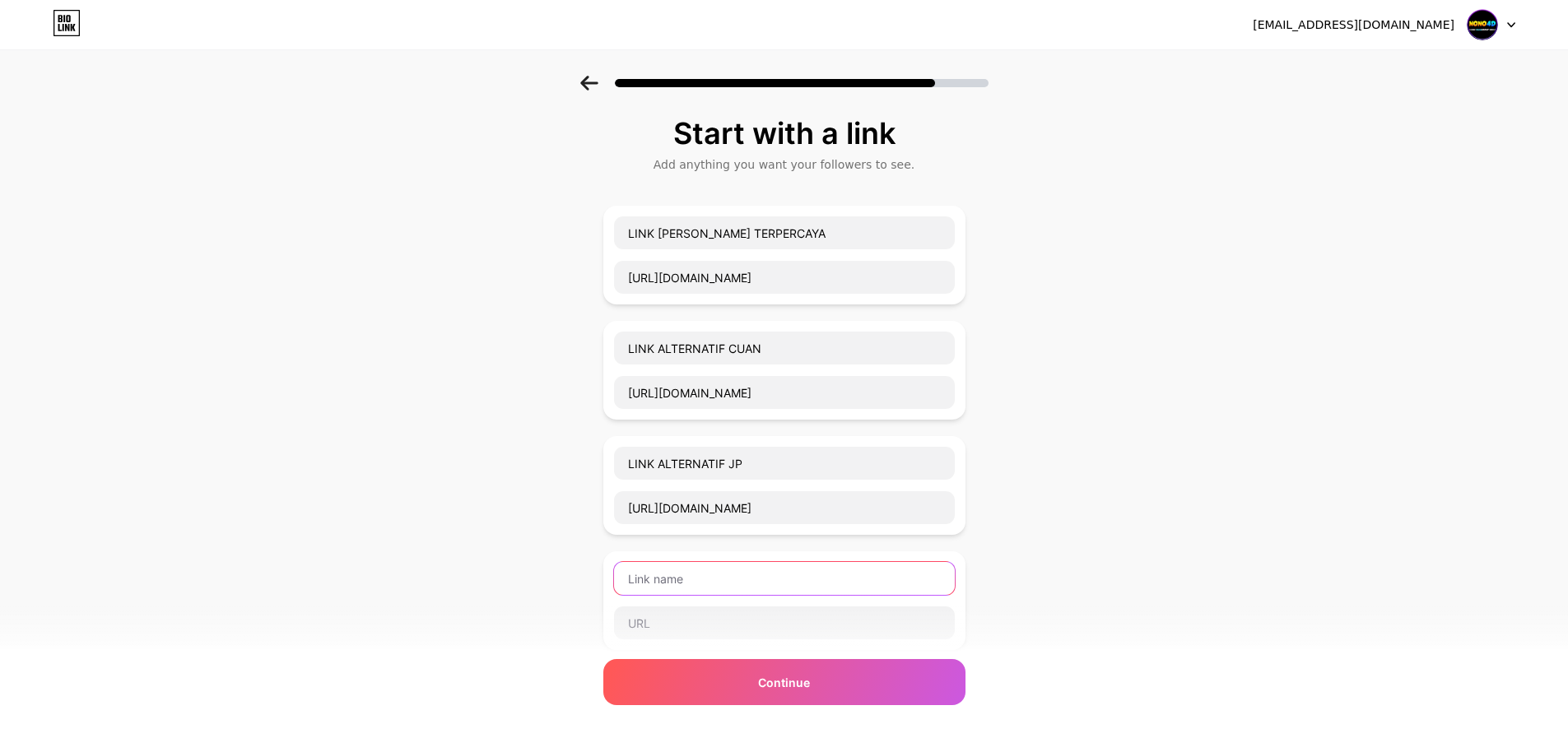
click at [809, 579] on input "text" at bounding box center [784, 578] width 340 height 33
type input "p"
type input "PROMO NONO4D"
click at [729, 615] on input "text" at bounding box center [784, 622] width 340 height 33
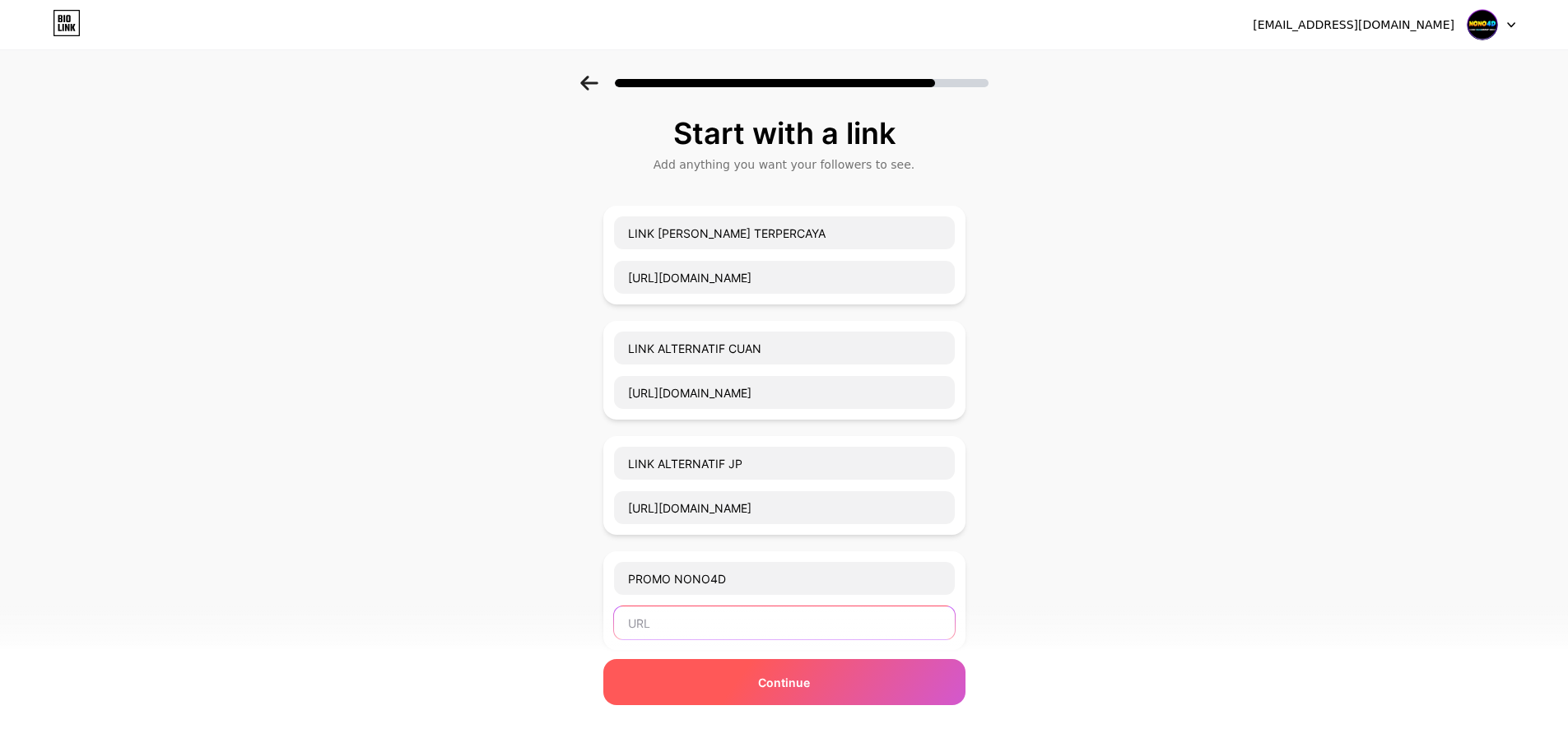
paste input "[URL][DOMAIN_NAME]"
type input "[URL][DOMAIN_NAME]"
click at [708, 670] on div "Continue" at bounding box center [784, 682] width 362 height 46
click at [865, 683] on div "Continue" at bounding box center [784, 682] width 362 height 46
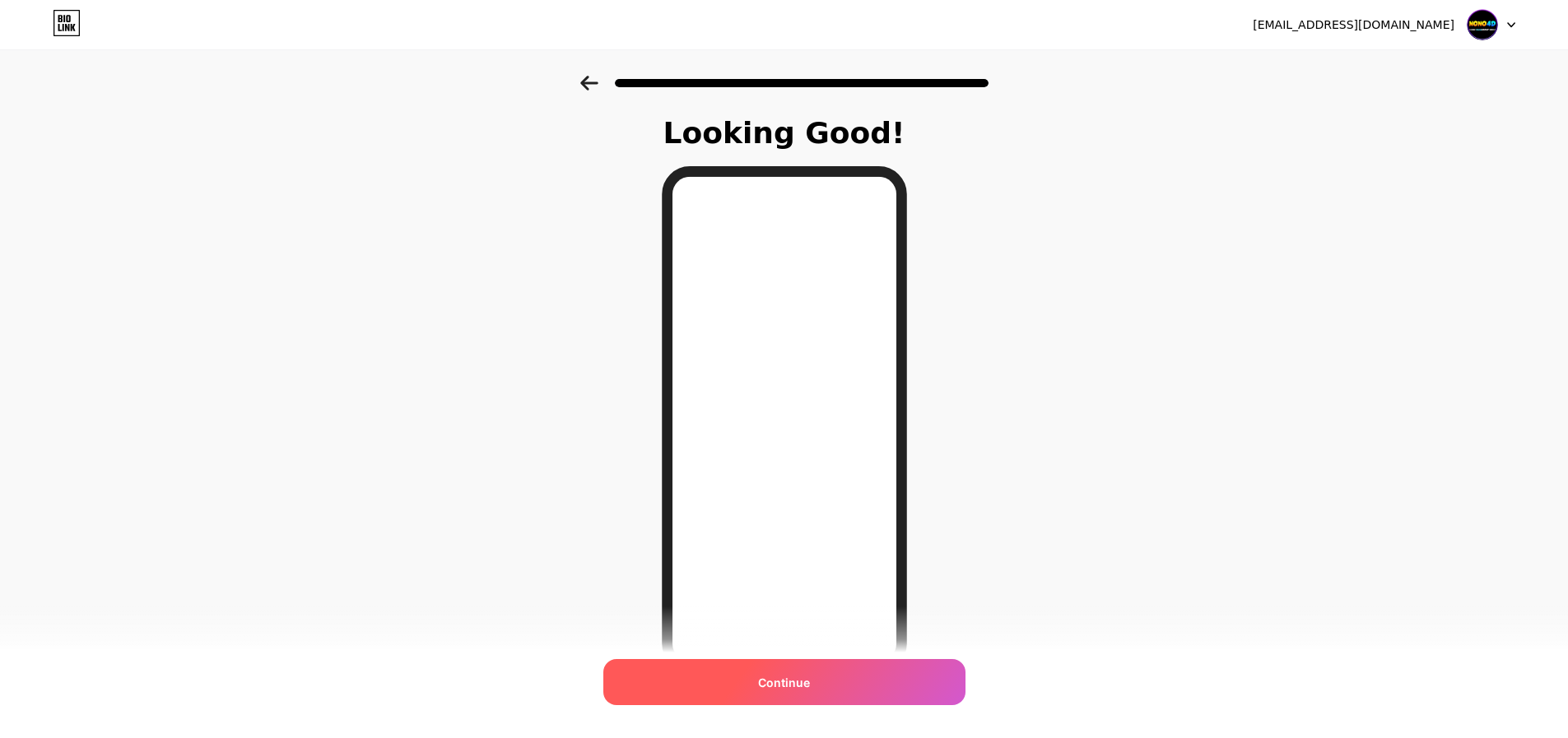
click at [870, 671] on div "Continue" at bounding box center [784, 682] width 362 height 46
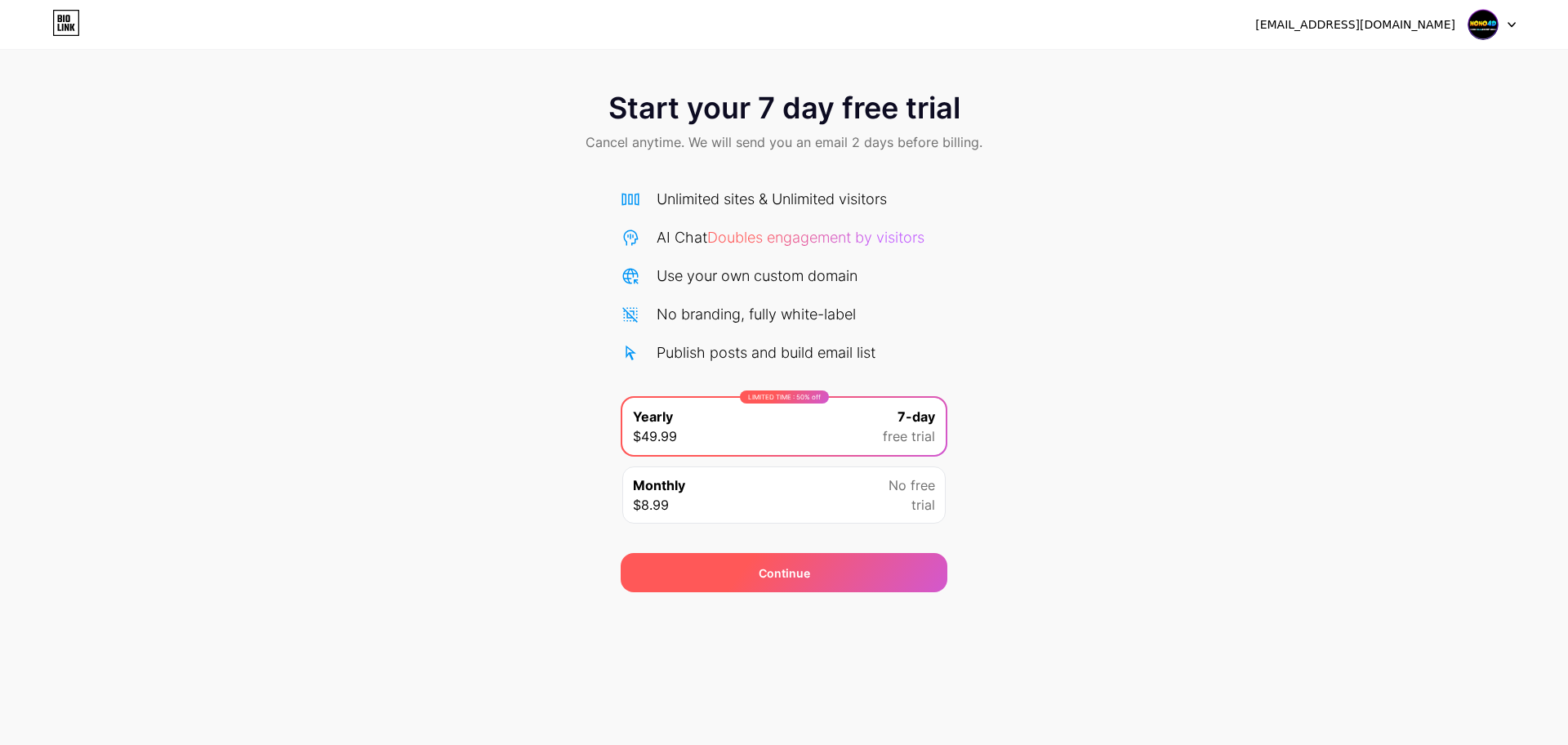
click at [846, 579] on div "Continue" at bounding box center [784, 573] width 327 height 39
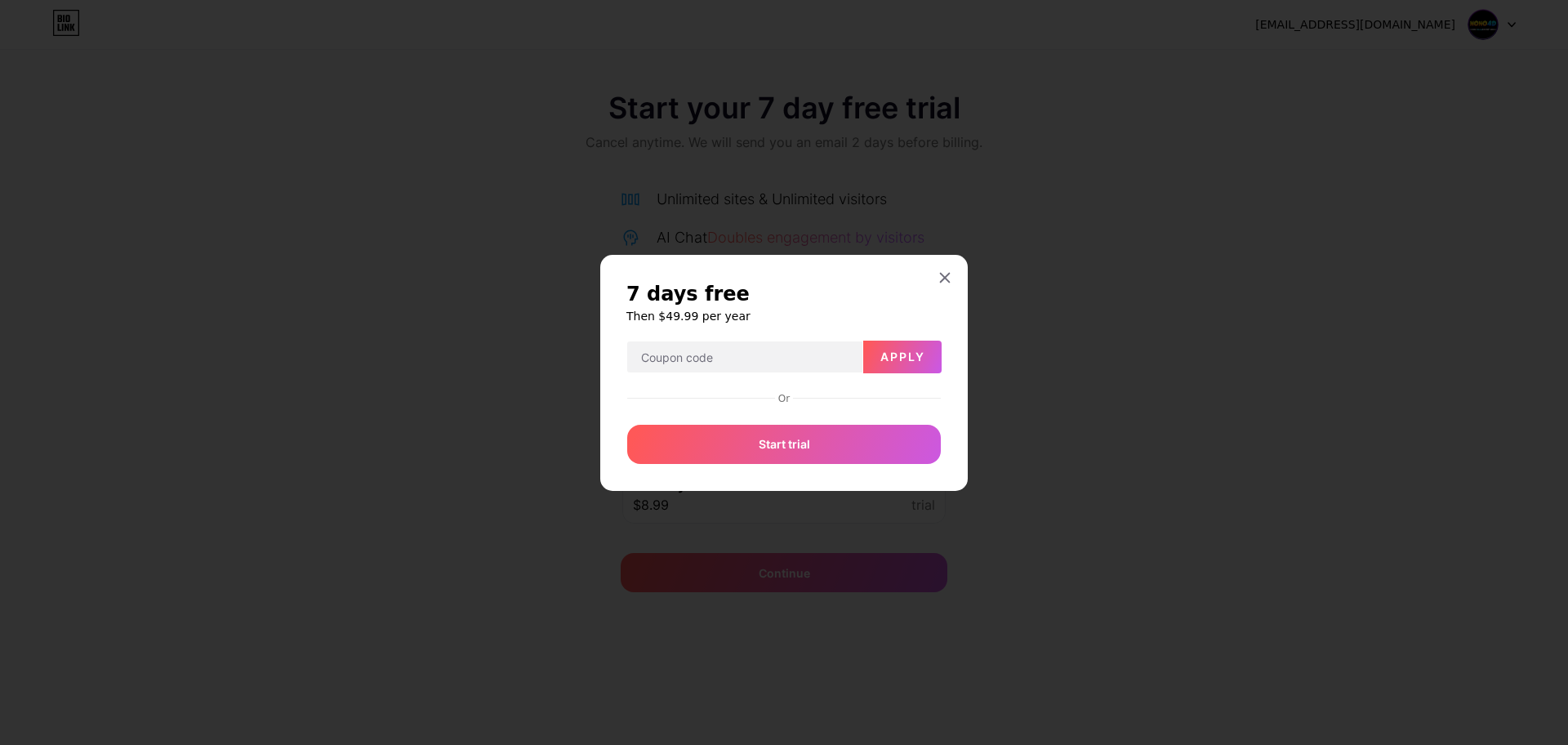
drag, startPoint x: 938, startPoint y: 285, endPoint x: 937, endPoint y: 296, distance: 11.0
click at [938, 285] on div at bounding box center [945, 277] width 30 height 30
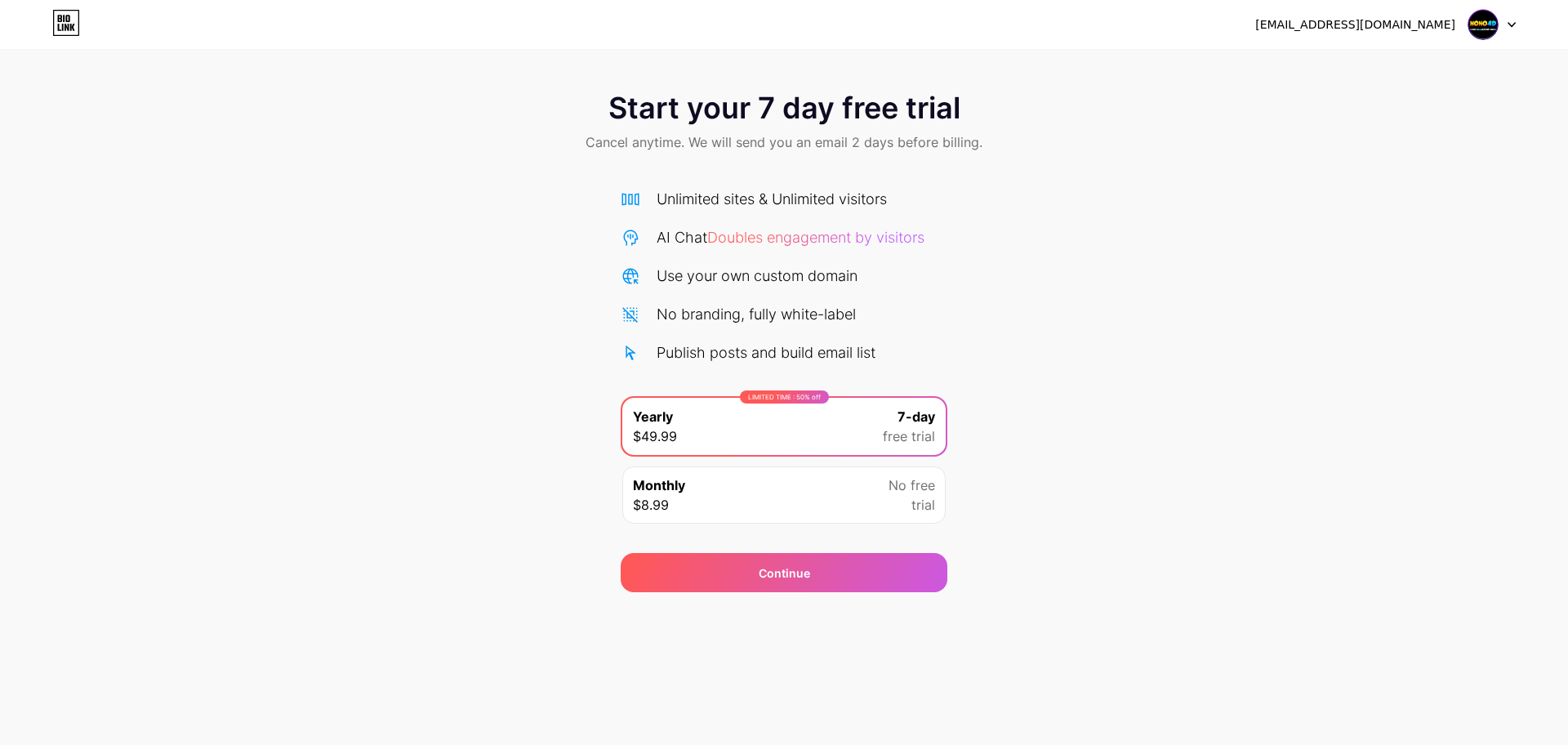
click at [62, 24] on icon at bounding box center [66, 23] width 28 height 26
click at [1489, 32] on img at bounding box center [1483, 24] width 31 height 31
click at [1425, 33] on div "[EMAIL_ADDRESS][DOMAIN_NAME]" at bounding box center [1355, 24] width 200 height 17
